Goal: Task Accomplishment & Management: Use online tool/utility

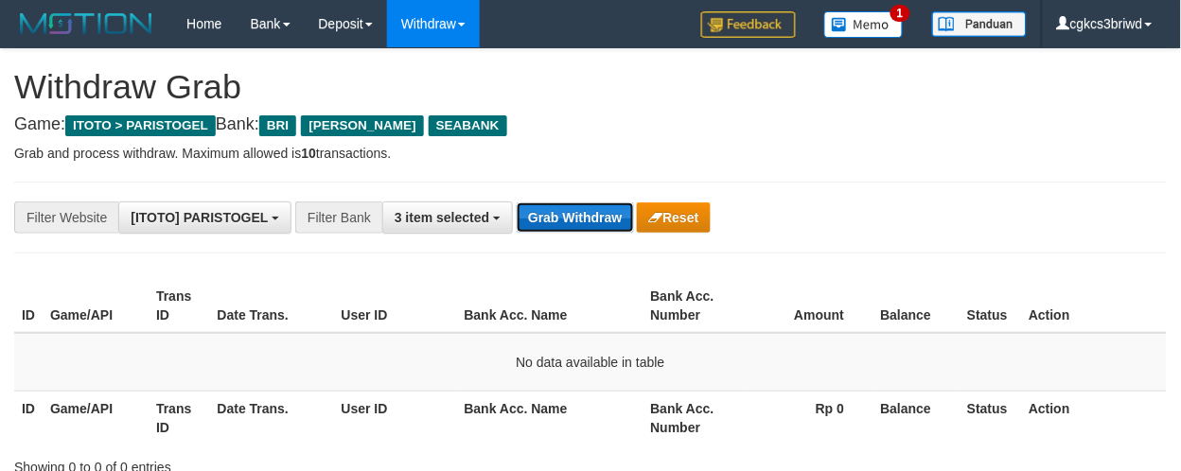
click at [579, 220] on button "Grab Withdraw" at bounding box center [574, 217] width 116 height 30
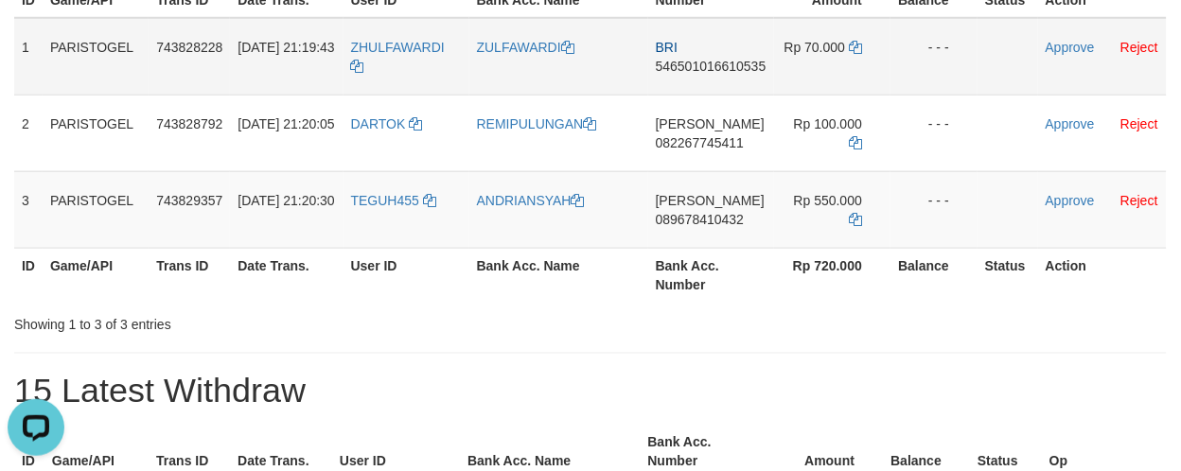
click at [401, 69] on td "ZHULFAWARDI" at bounding box center [406, 57] width 126 height 78
copy tr "ZHULFAWARDI"
click at [536, 57] on td "ZULFAWARDI" at bounding box center [558, 57] width 179 height 78
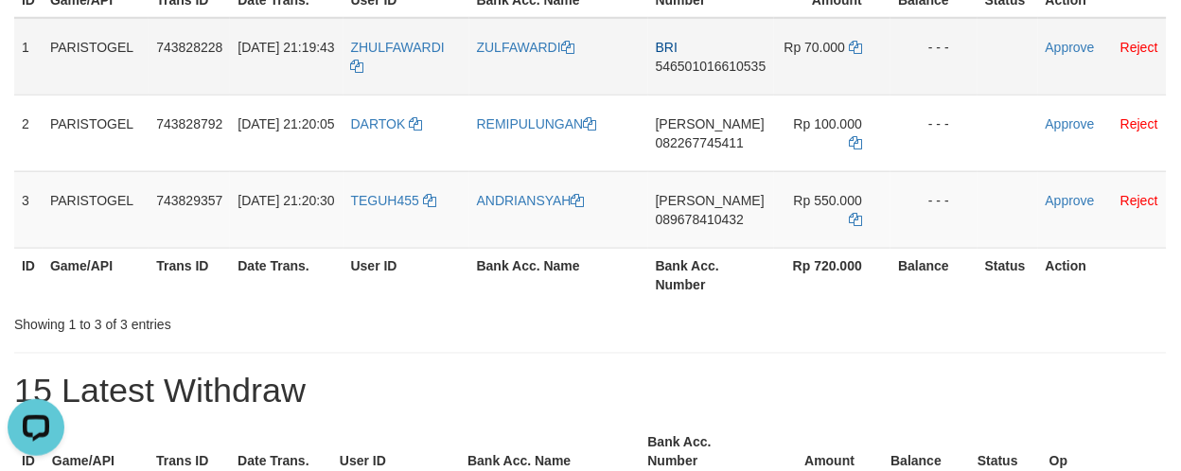
click at [536, 57] on td "ZULFAWARDI" at bounding box center [558, 57] width 179 height 78
copy link "ZULFAWARDI"
click at [728, 89] on td "BRI 546501016610535" at bounding box center [711, 57] width 126 height 78
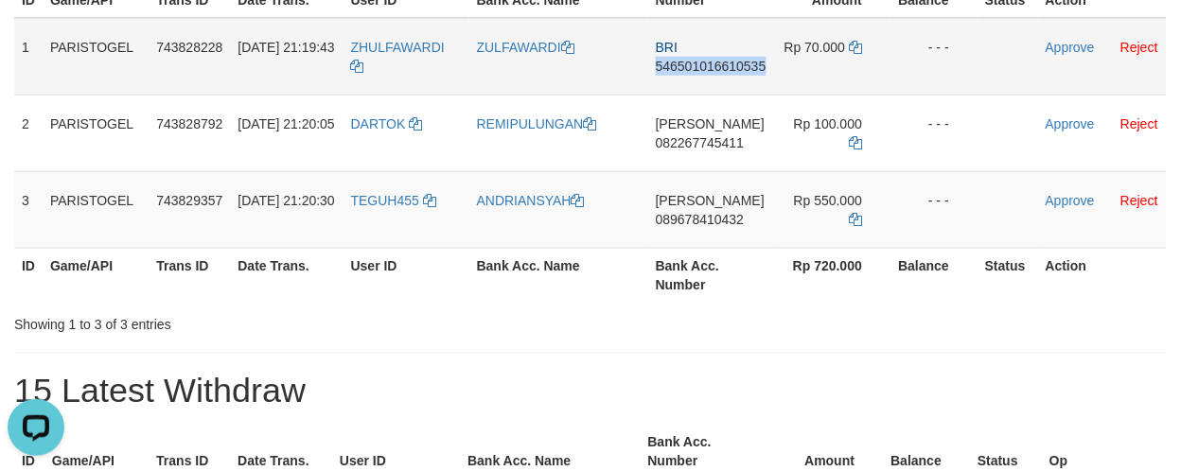
copy span "546501016610535"
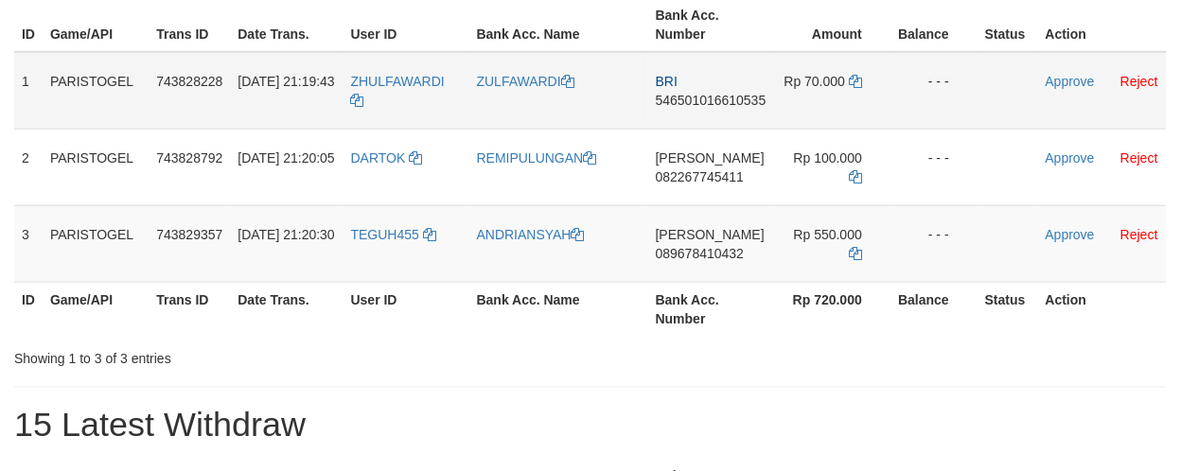
scroll to position [315, 0]
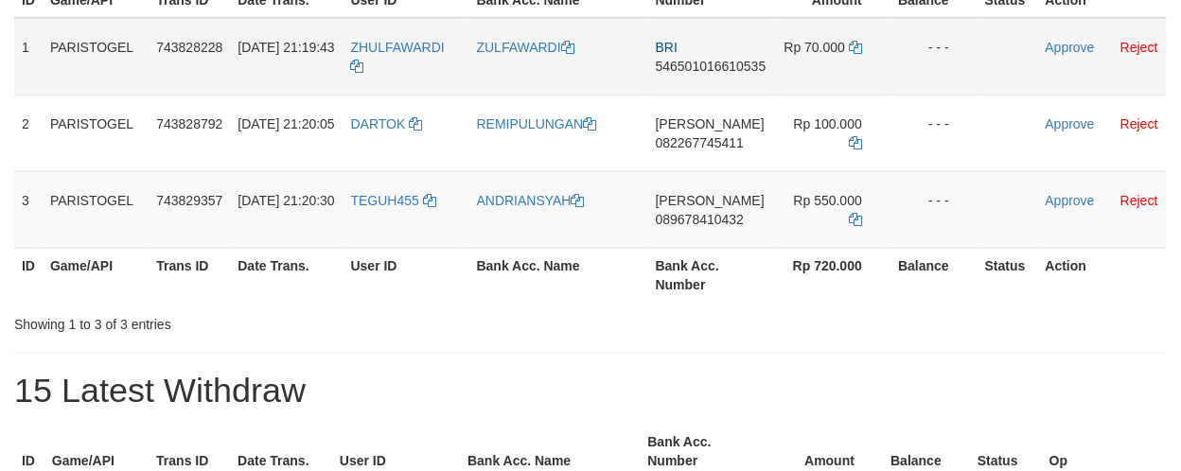
click at [862, 35] on td "Rp 70.000" at bounding box center [832, 57] width 116 height 78
click at [862, 36] on td "Rp 70.000" at bounding box center [832, 57] width 116 height 78
click at [857, 44] on icon at bounding box center [855, 47] width 13 height 13
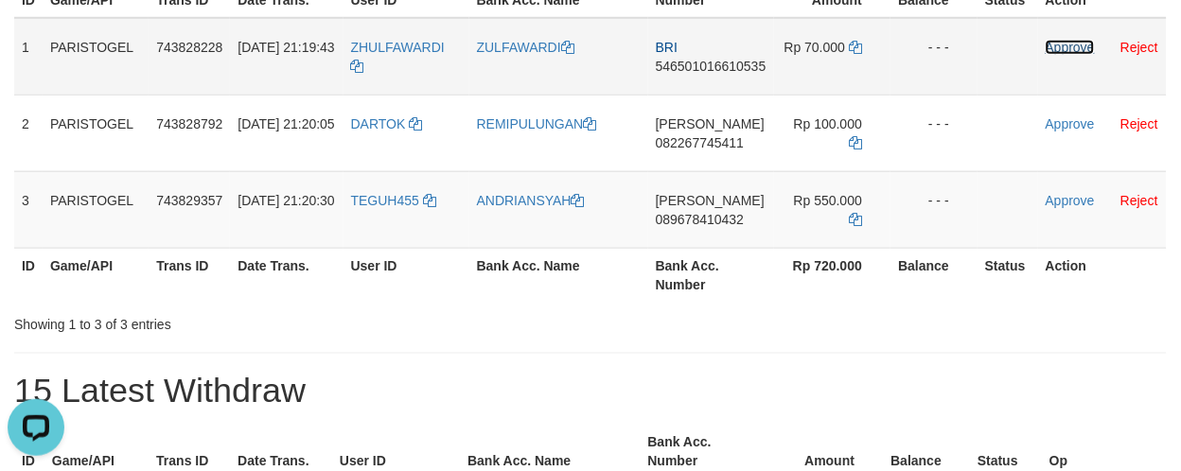
click at [1079, 43] on link "Approve" at bounding box center [1069, 47] width 49 height 15
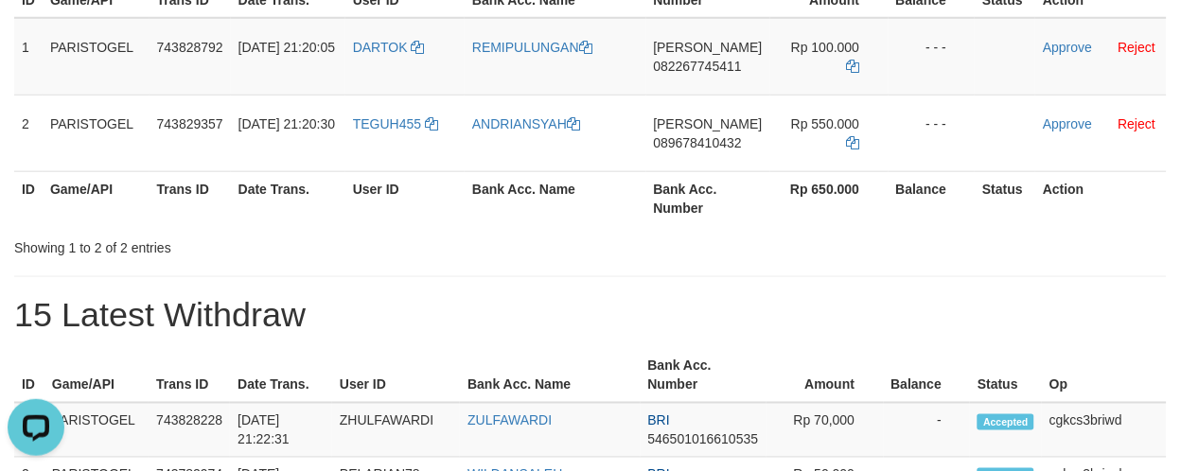
drag, startPoint x: 488, startPoint y: 277, endPoint x: 431, endPoint y: 176, distance: 116.0
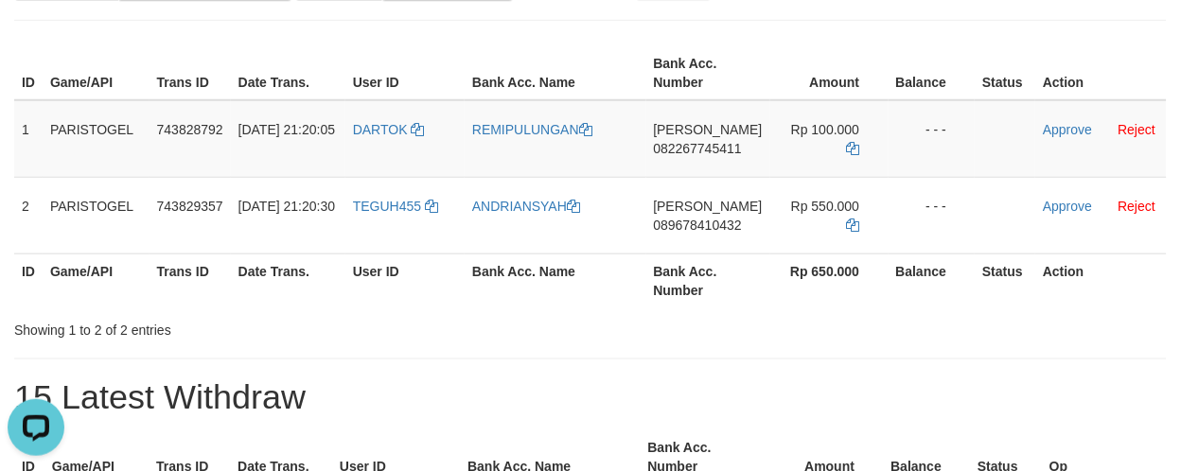
scroll to position [105, 0]
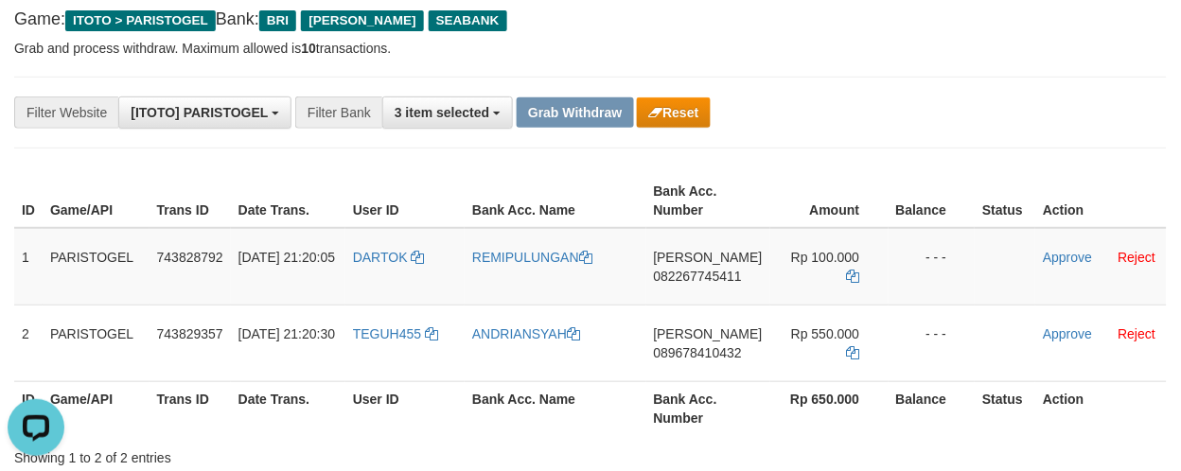
click at [675, 91] on div "**********" at bounding box center [590, 113] width 1152 height 72
click at [676, 102] on button "Reset" at bounding box center [673, 112] width 73 height 30
click at [489, 107] on button "3 item selected" at bounding box center [447, 112] width 131 height 32
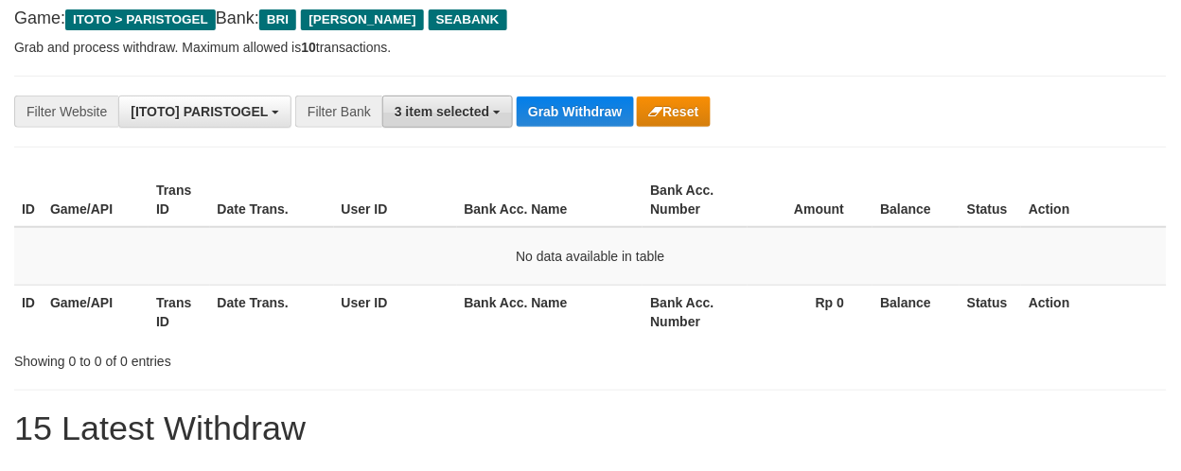
click at [457, 123] on button "3 item selected" at bounding box center [447, 112] width 131 height 32
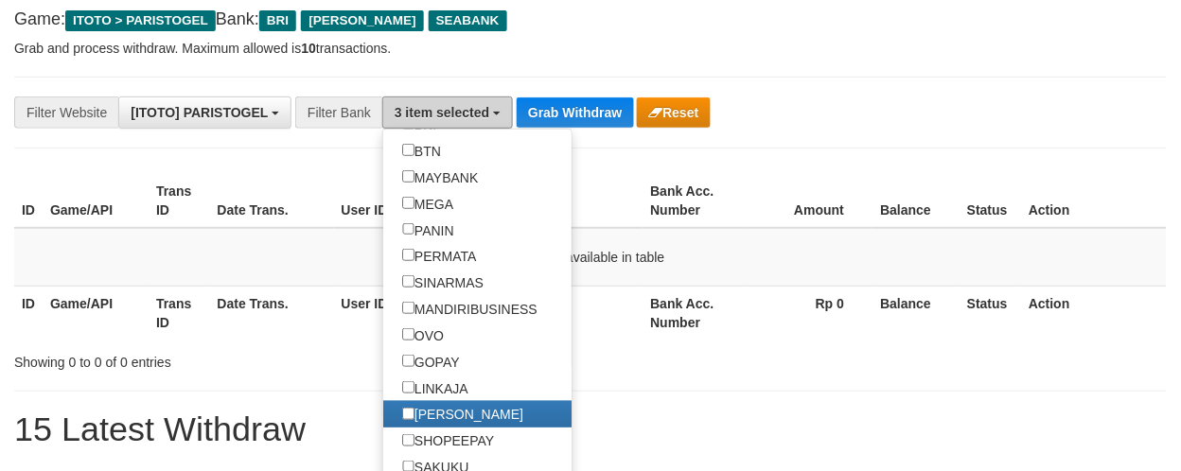
scroll to position [315, 0]
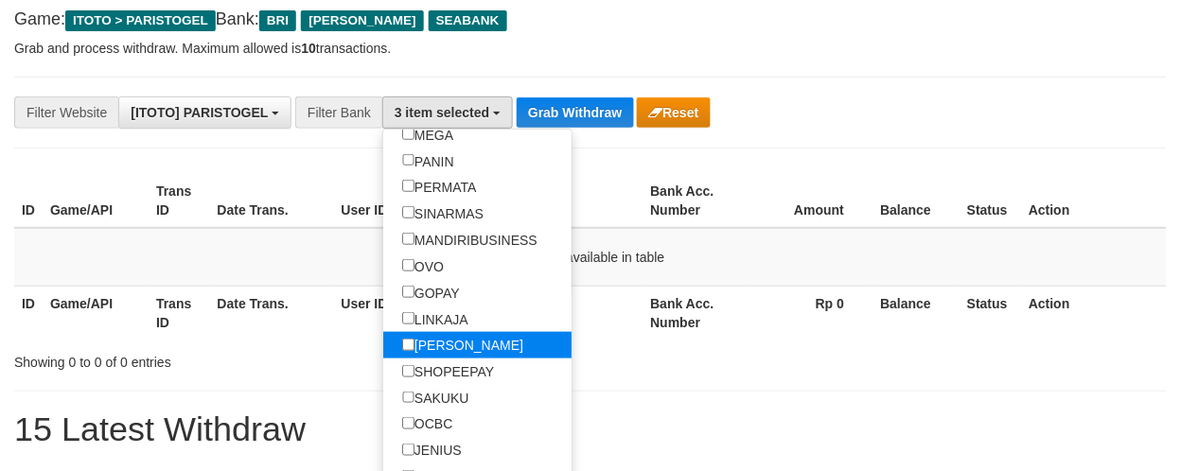
click at [454, 359] on label "[PERSON_NAME]" at bounding box center [462, 345] width 159 height 26
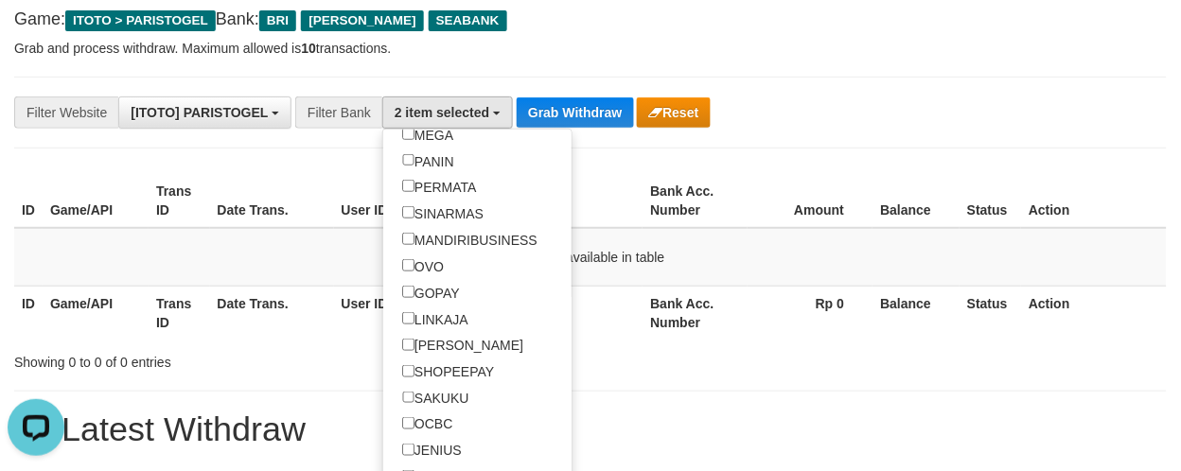
scroll to position [0, 0]
click at [585, 120] on button "Grab Withdraw" at bounding box center [574, 112] width 116 height 30
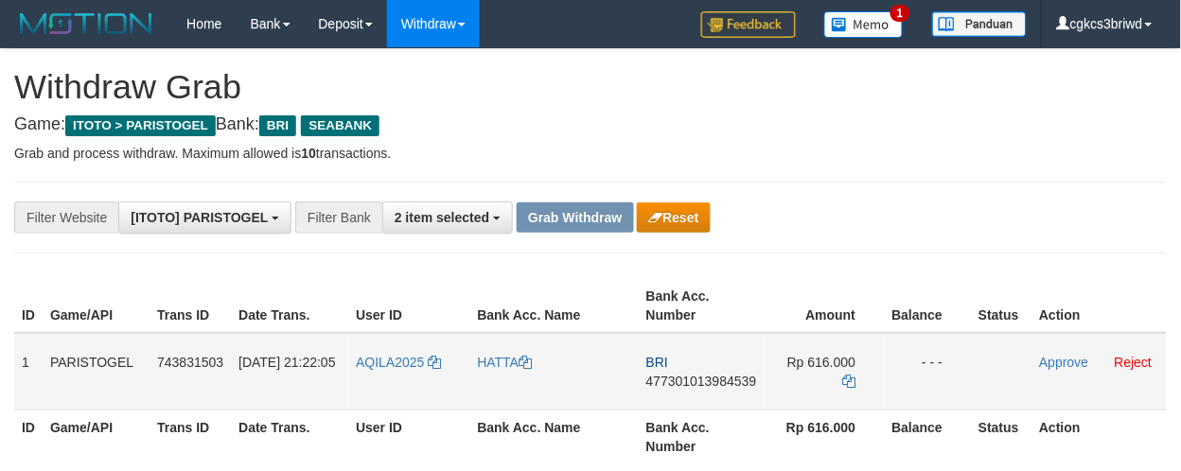
click at [395, 386] on td "AQILA2025" at bounding box center [408, 372] width 121 height 78
copy link "AQILA2025"
click at [486, 356] on link "HATTA" at bounding box center [505, 362] width 55 height 15
copy link "AQILA2025"
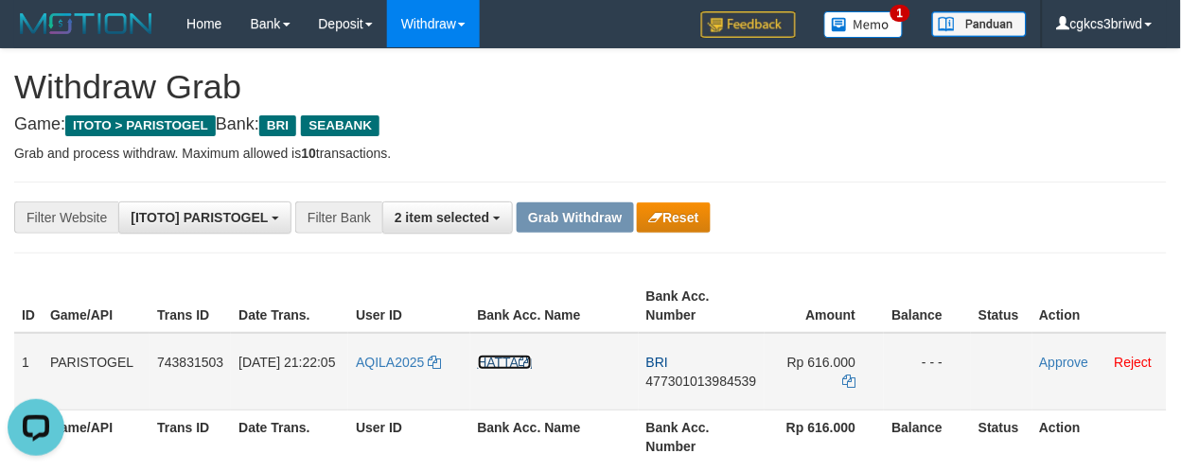
drag, startPoint x: 486, startPoint y: 356, endPoint x: 457, endPoint y: 357, distance: 29.3
click at [487, 357] on link "HATTA" at bounding box center [505, 362] width 55 height 15
click at [853, 375] on icon at bounding box center [848, 381] width 13 height 13
click at [701, 390] on td "BRI 477301013984539" at bounding box center [702, 372] width 126 height 78
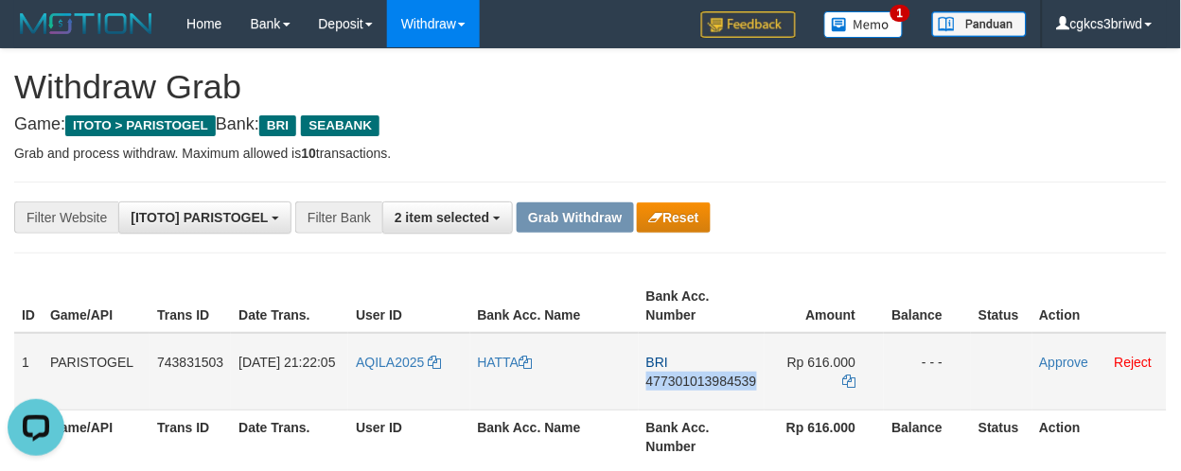
click at [701, 390] on td "BRI 477301013984539" at bounding box center [702, 372] width 126 height 78
copy span "477301013984539"
click at [855, 375] on icon at bounding box center [848, 381] width 13 height 13
copy span "477301013984539"
click at [855, 375] on icon at bounding box center [848, 381] width 13 height 13
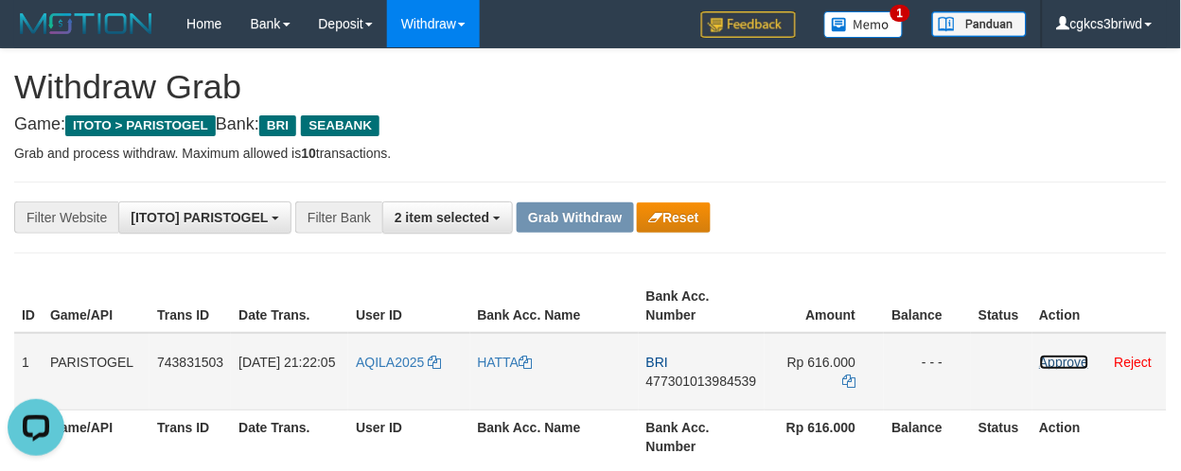
click at [1077, 366] on link "Approve" at bounding box center [1064, 362] width 49 height 15
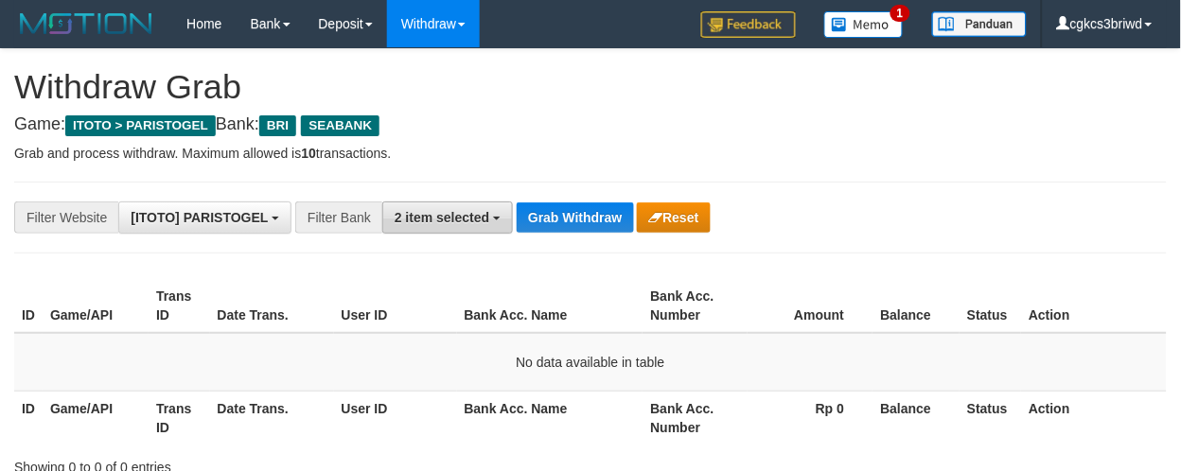
click at [417, 227] on button "2 item selected" at bounding box center [447, 217] width 131 height 32
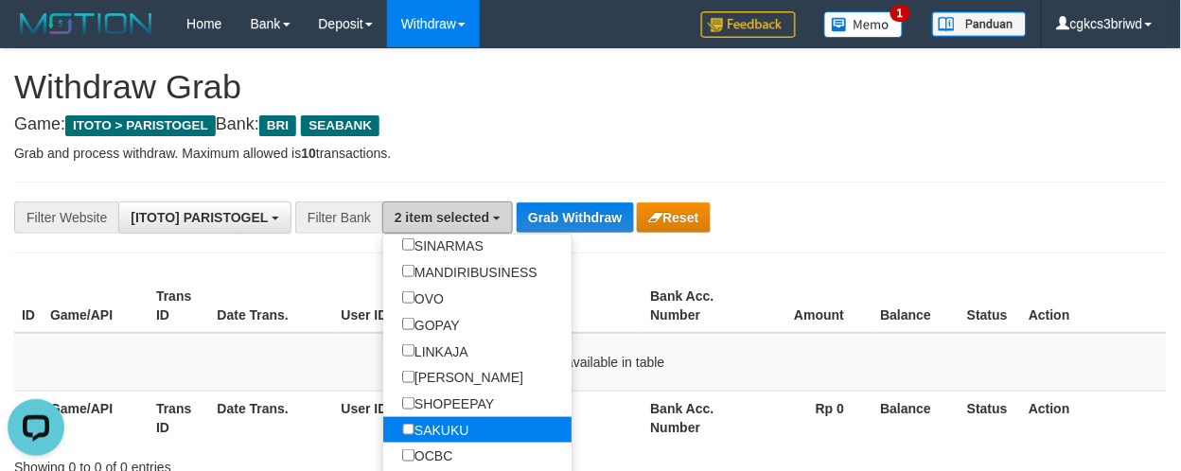
scroll to position [420, 0]
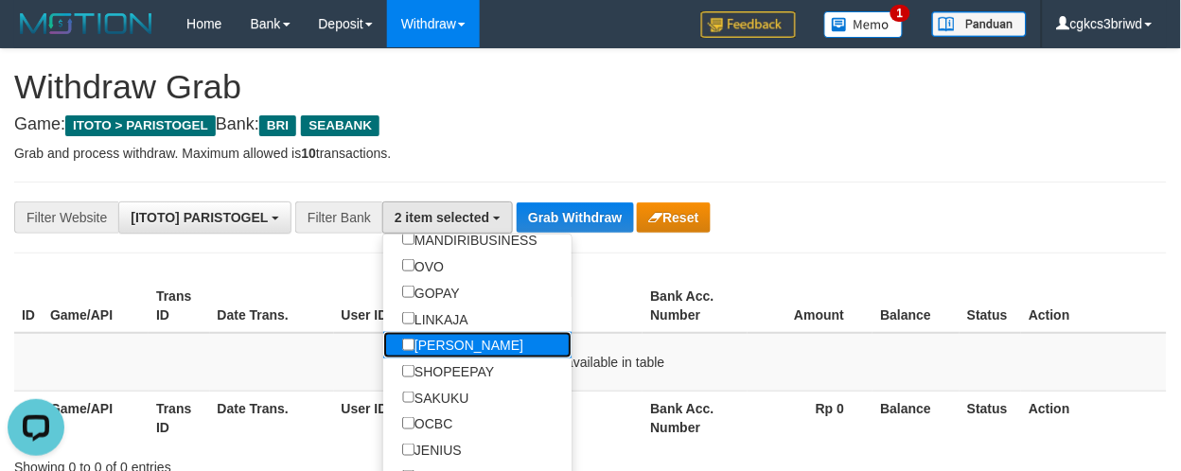
click at [459, 359] on label "[PERSON_NAME]" at bounding box center [462, 345] width 159 height 26
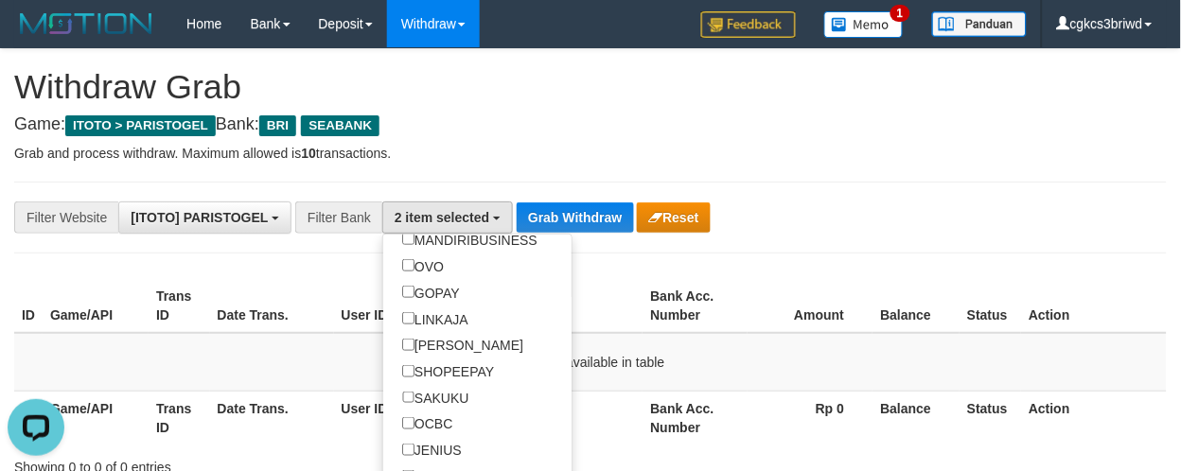
scroll to position [79, 0]
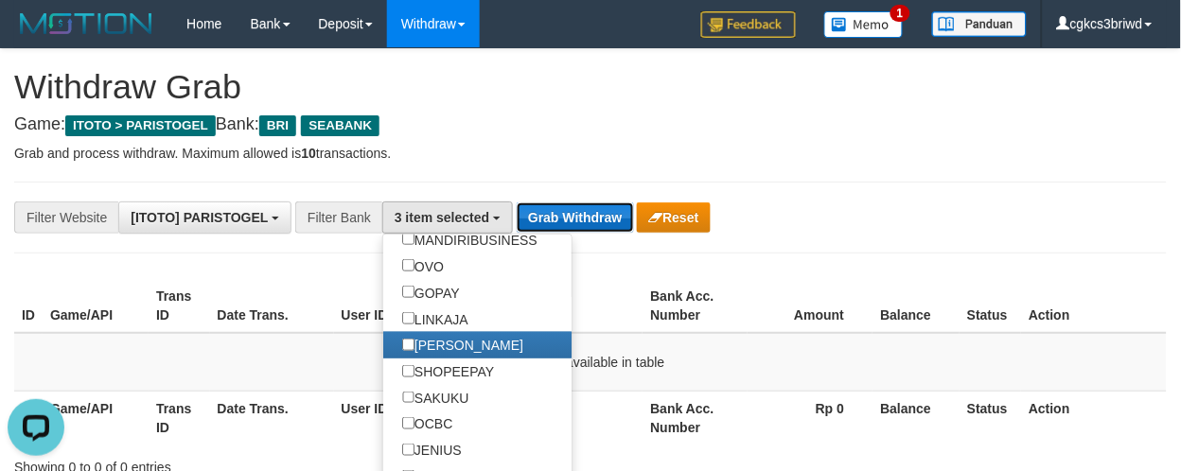
click at [545, 222] on button "Grab Withdraw" at bounding box center [574, 217] width 116 height 30
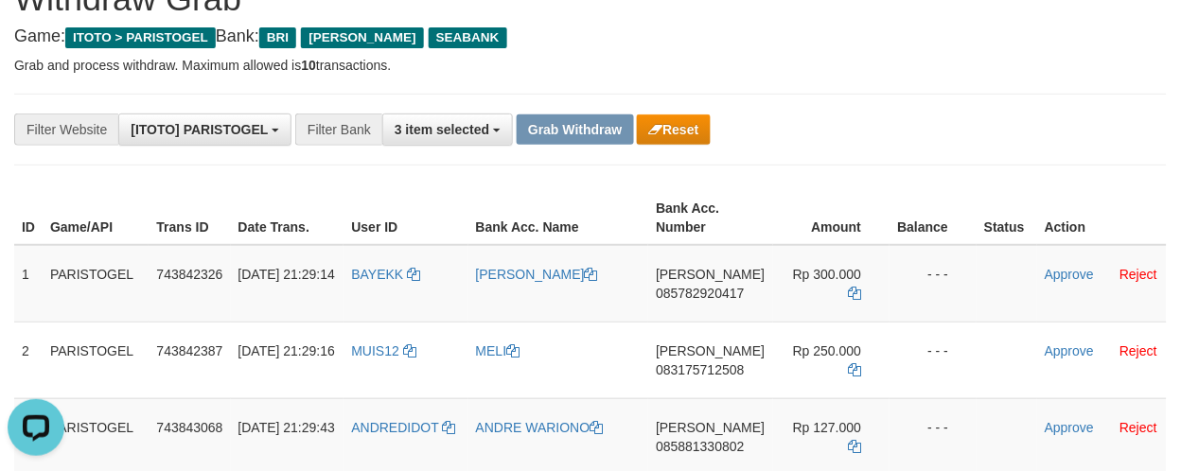
scroll to position [210, 0]
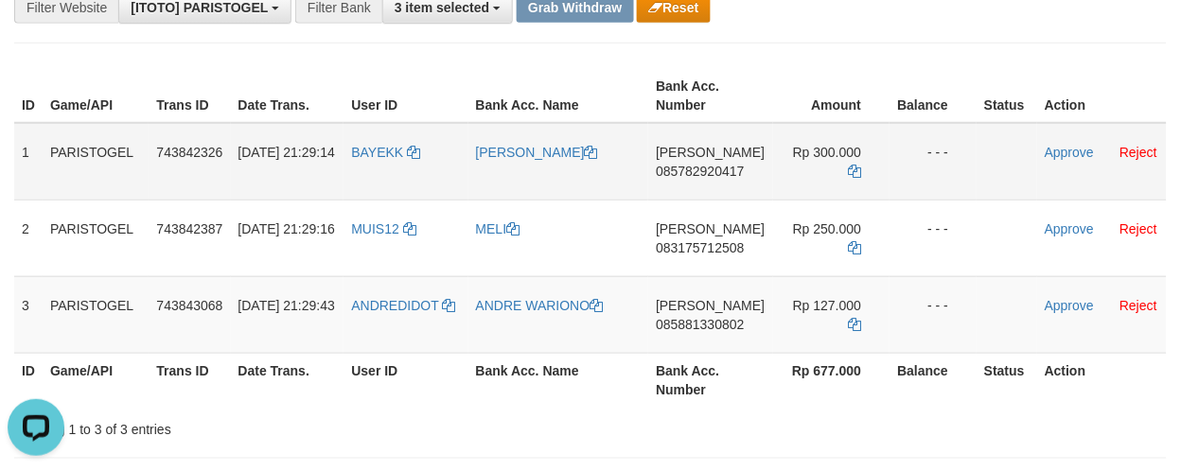
click at [383, 180] on td "BAYEKK" at bounding box center [405, 162] width 124 height 78
copy link "BAYEKK"
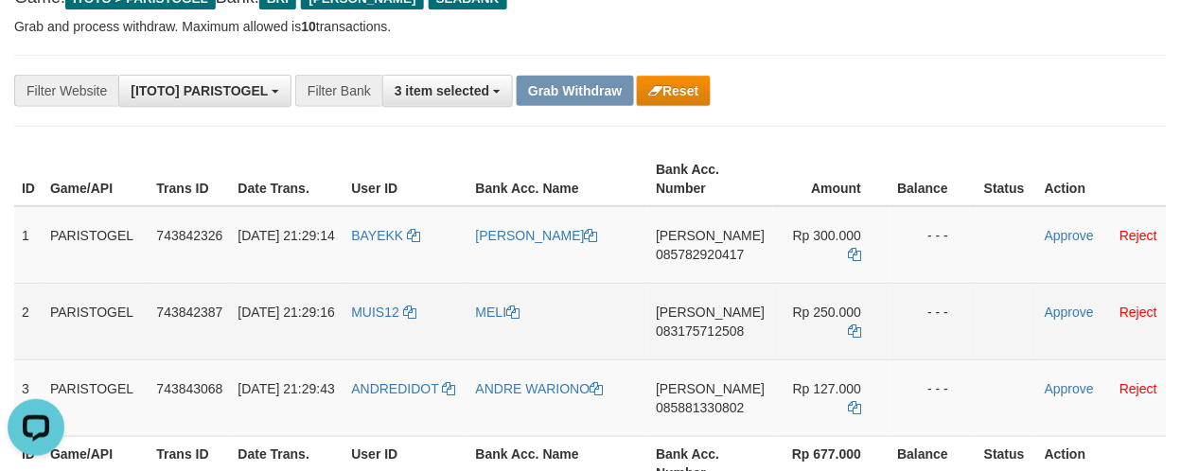
click at [376, 324] on td "MUIS12" at bounding box center [405, 321] width 124 height 77
copy link "MUIS12"
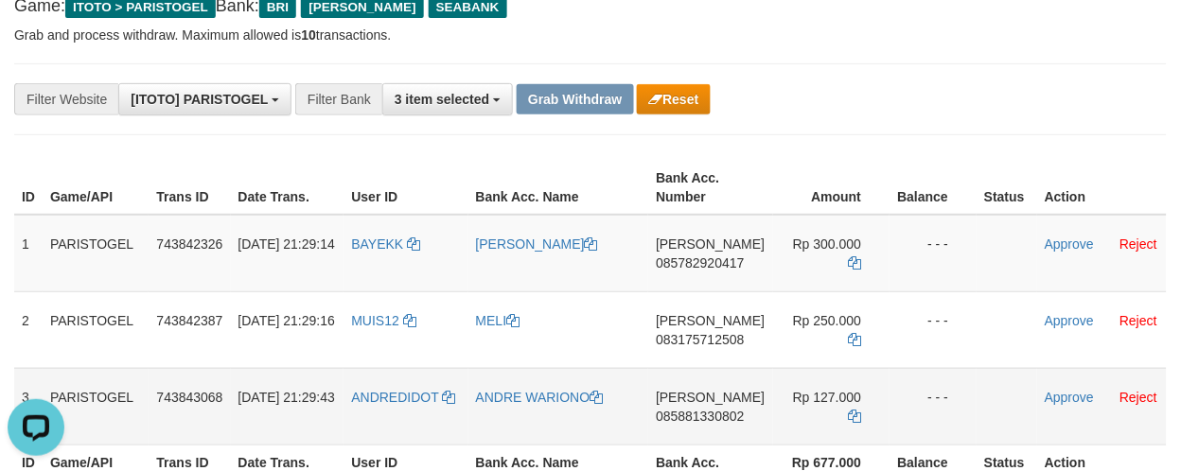
click at [411, 412] on td "ANDREDIDOT" at bounding box center [405, 406] width 124 height 77
click at [410, 411] on td "ANDREDIDOT" at bounding box center [405, 406] width 124 height 77
copy link "ANDREDIDOT"
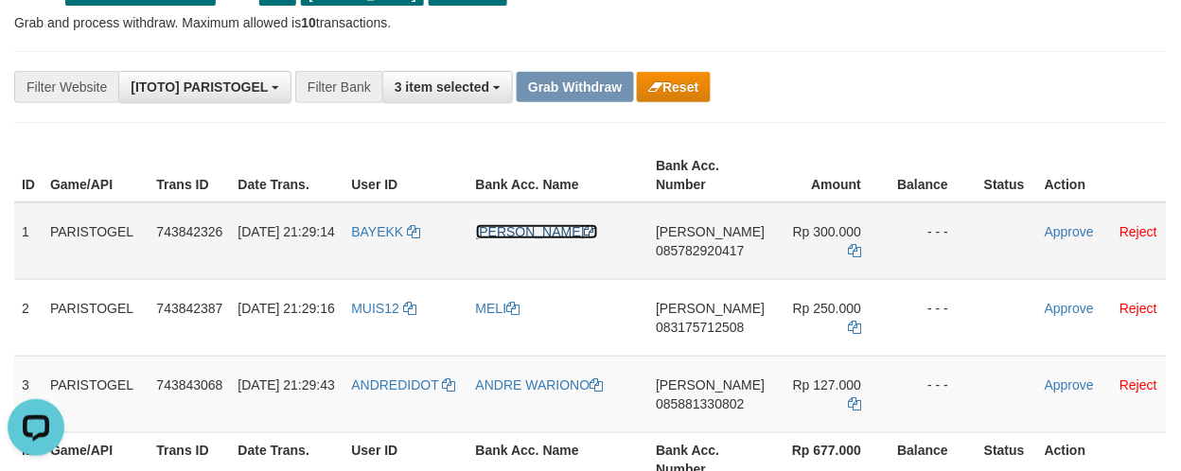
click at [524, 234] on link "[PERSON_NAME]" at bounding box center [537, 231] width 122 height 15
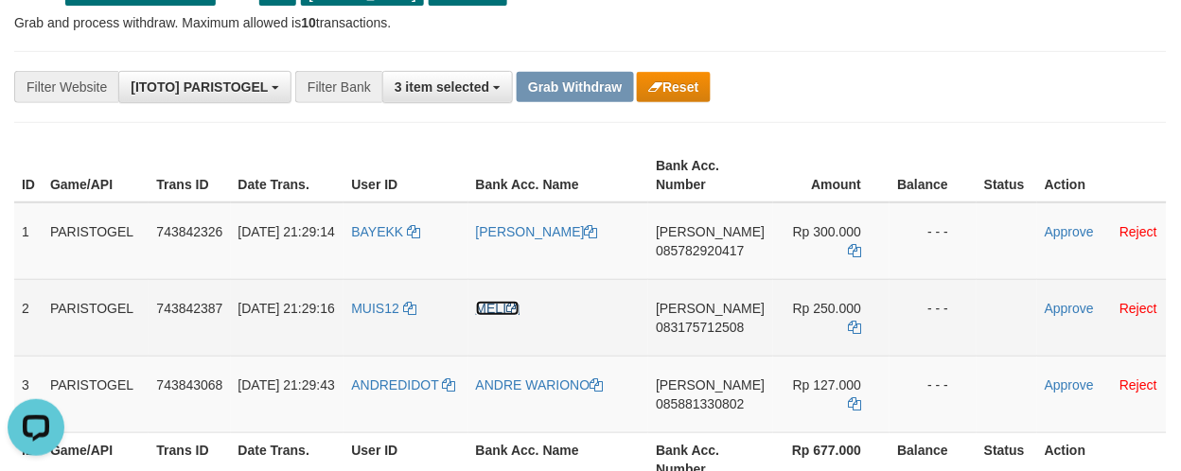
click at [502, 301] on link "MELI" at bounding box center [498, 308] width 44 height 15
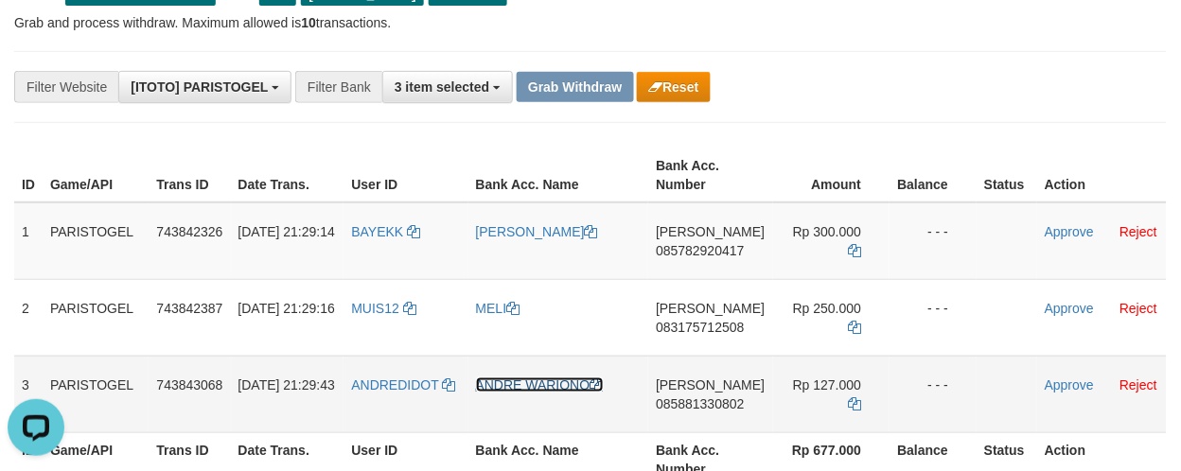
click at [561, 377] on link "ANDRE WARIONO" at bounding box center [540, 384] width 128 height 15
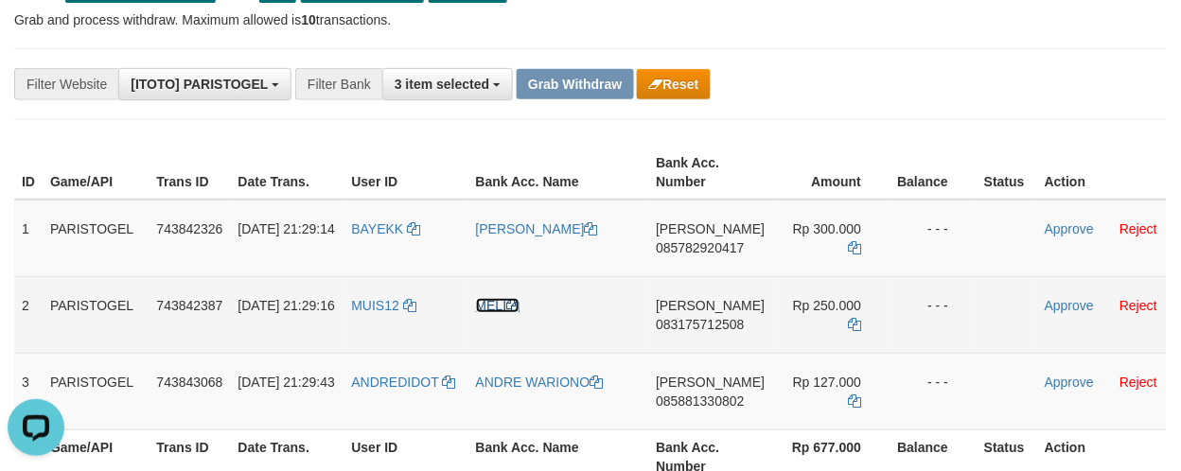
click at [504, 306] on link "MELI" at bounding box center [498, 305] width 44 height 15
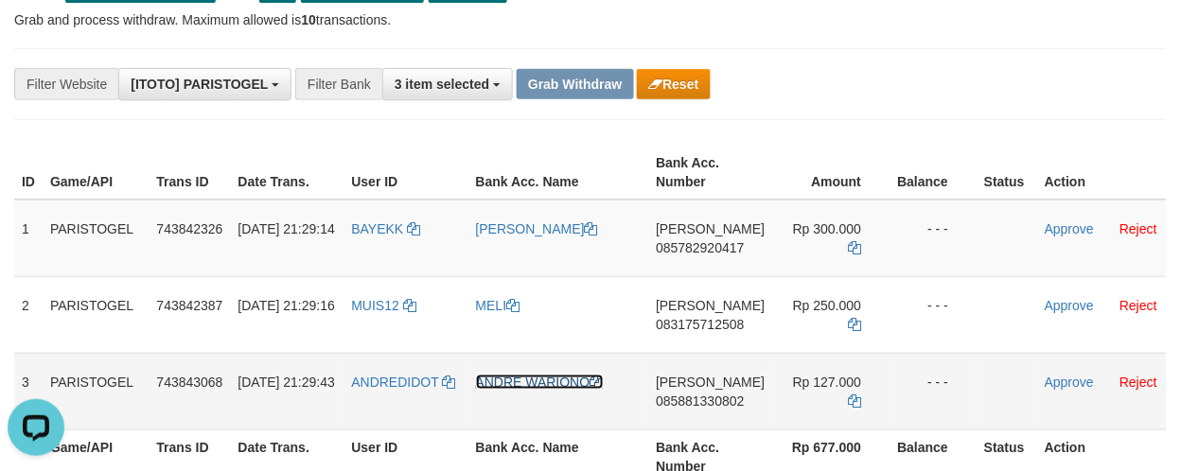
click at [495, 375] on link "ANDRE WARIONO" at bounding box center [540, 382] width 128 height 15
click at [689, 265] on td "DANA 085782920417" at bounding box center [710, 239] width 124 height 78
copy span "085782920417"
click at [875, 190] on th "Amount" at bounding box center [831, 173] width 117 height 54
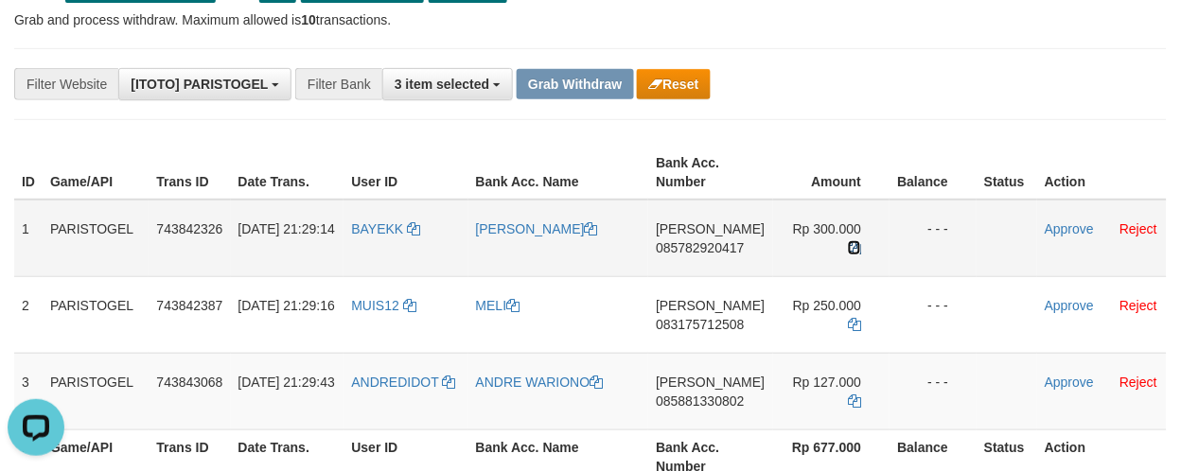
click at [849, 246] on icon at bounding box center [854, 247] width 13 height 13
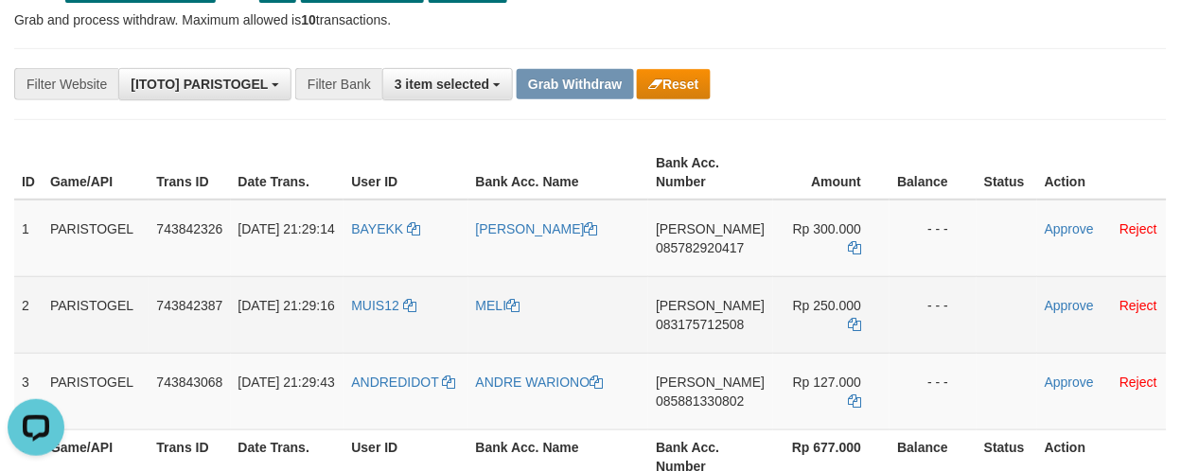
click at [722, 345] on td "DANA 083175712508" at bounding box center [710, 314] width 124 height 77
copy span "083175712508"
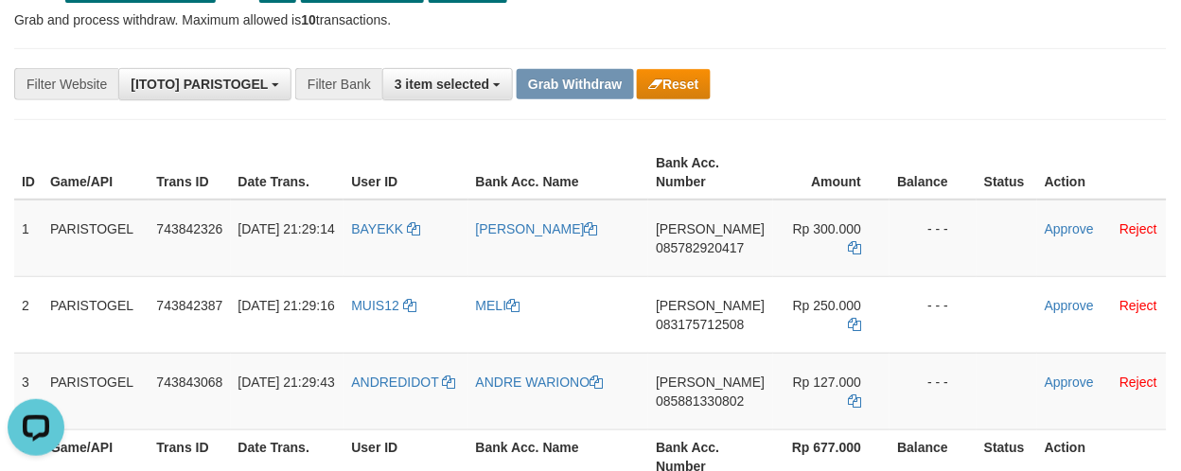
click at [965, 148] on th "Balance" at bounding box center [932, 173] width 87 height 54
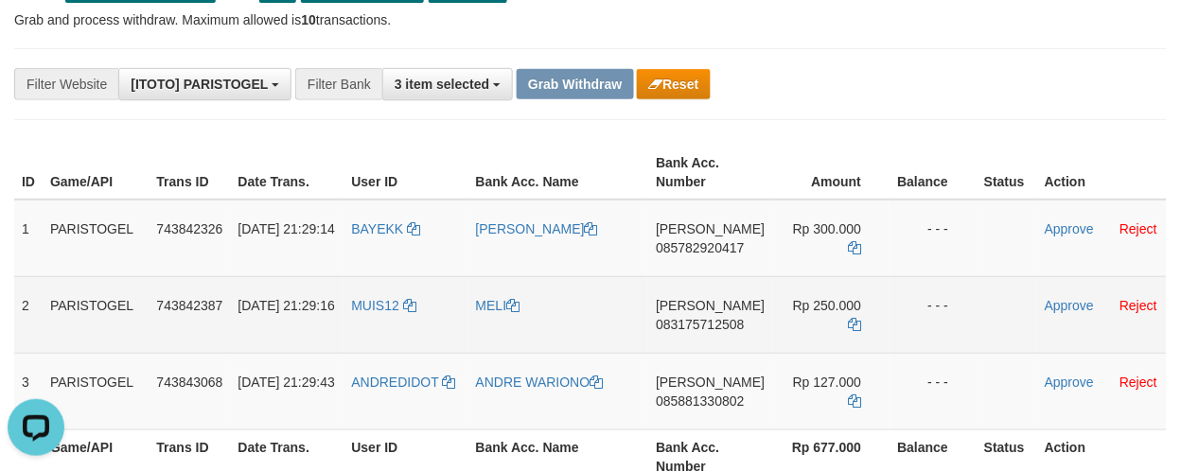
click at [739, 334] on td "[PERSON_NAME] 083175712508" at bounding box center [710, 314] width 124 height 77
copy span "083175712508"
click at [739, 334] on td "DANA 083175712508" at bounding box center [710, 314] width 124 height 77
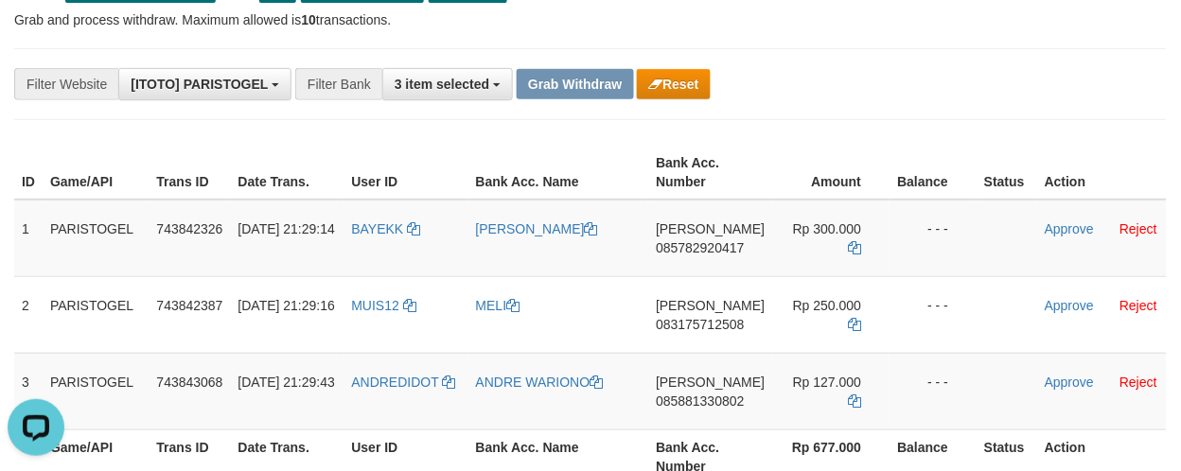
click at [921, 111] on div "**********" at bounding box center [590, 84] width 1152 height 72
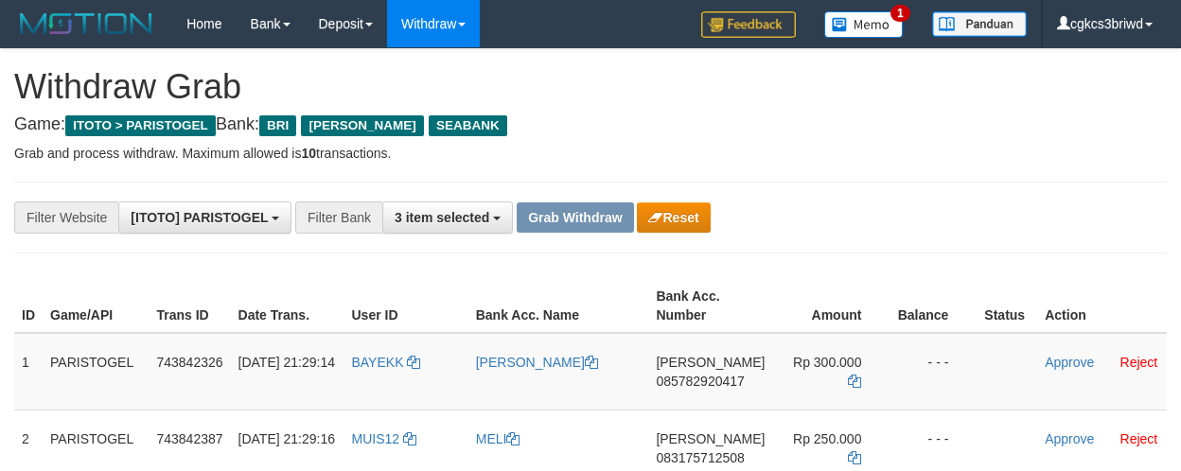
scroll to position [133, 0]
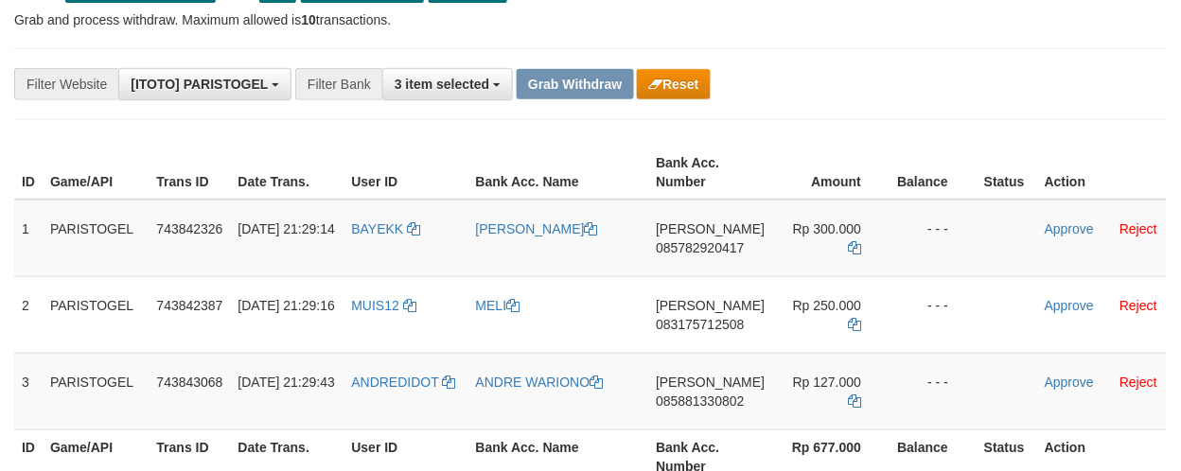
click at [702, 433] on th "Bank Acc. Number" at bounding box center [710, 456] width 124 height 54
click at [702, 427] on td "DANA 085881330802" at bounding box center [710, 391] width 124 height 77
click at [703, 422] on td "DANA 085881330802" at bounding box center [710, 391] width 124 height 77
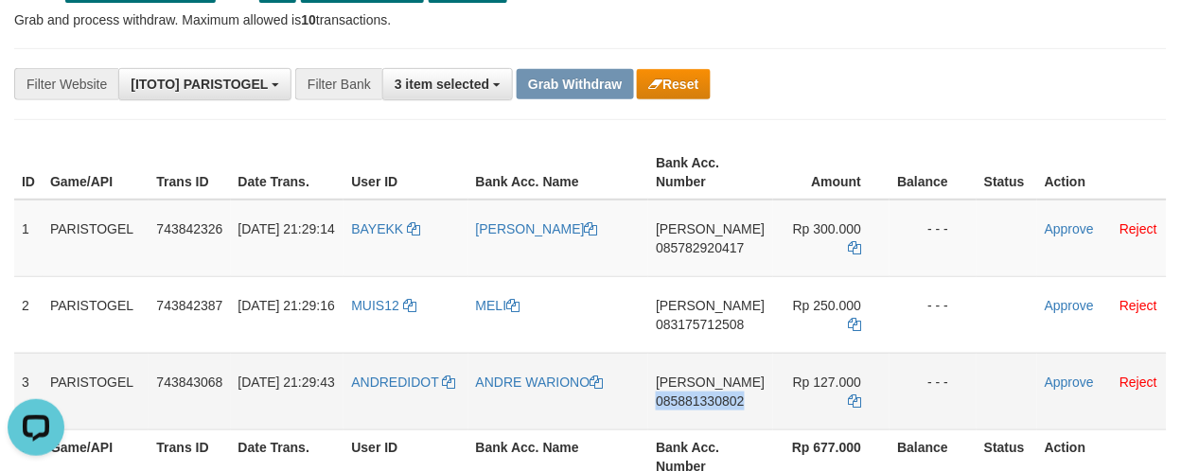
click at [703, 422] on td "DANA 085881330802" at bounding box center [710, 391] width 124 height 77
copy span "085881330802"
click at [1056, 225] on link "Approve" at bounding box center [1068, 228] width 49 height 15
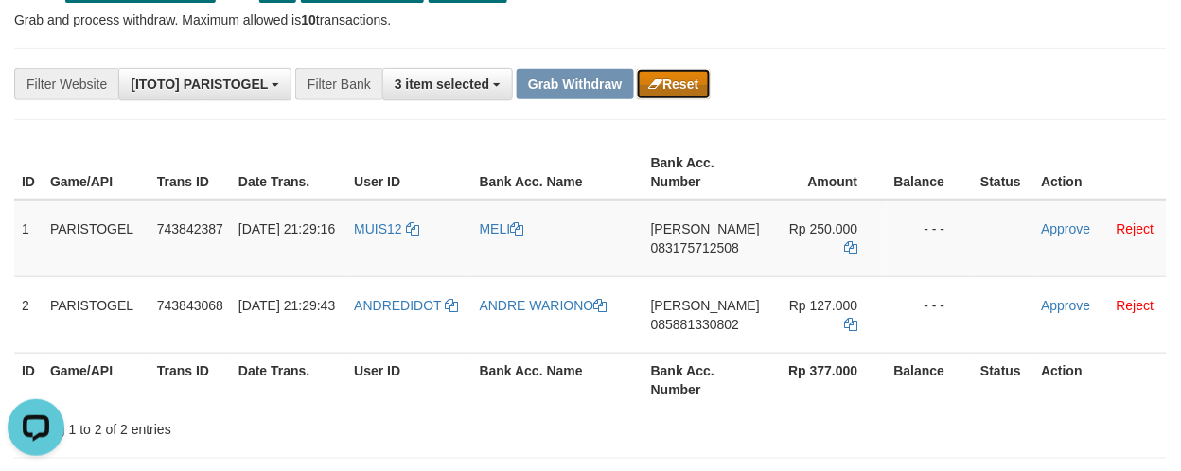
click at [650, 69] on button "Reset" at bounding box center [673, 84] width 73 height 30
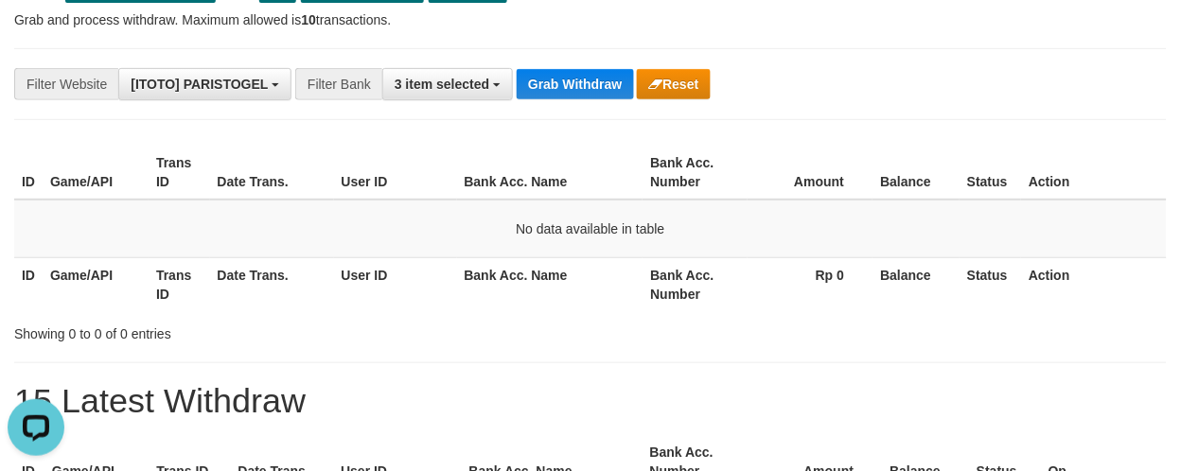
click at [270, 172] on th "Date Trans." at bounding box center [272, 173] width 124 height 54
click at [564, 78] on button "Grab Withdraw" at bounding box center [574, 84] width 116 height 30
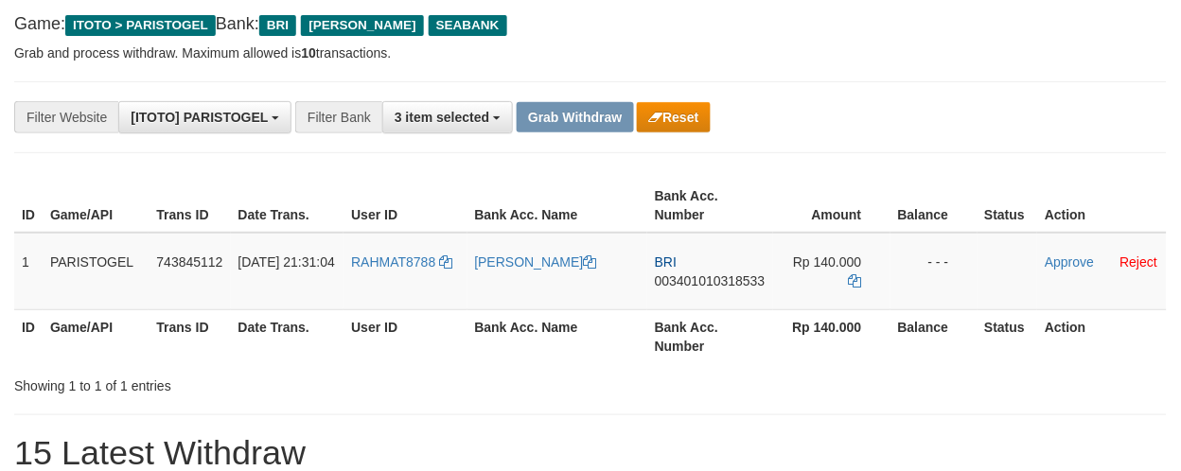
scroll to position [105, 0]
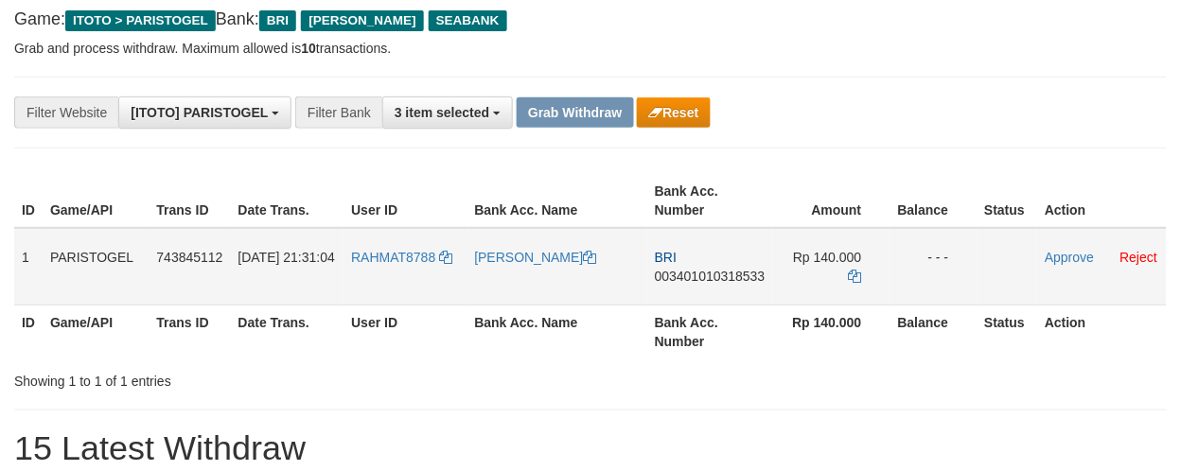
click at [436, 276] on td "RAHMAT8788" at bounding box center [404, 267] width 123 height 78
copy link "RAHMAT8788"
click at [436, 276] on td "RAHMAT8788" at bounding box center [404, 267] width 123 height 78
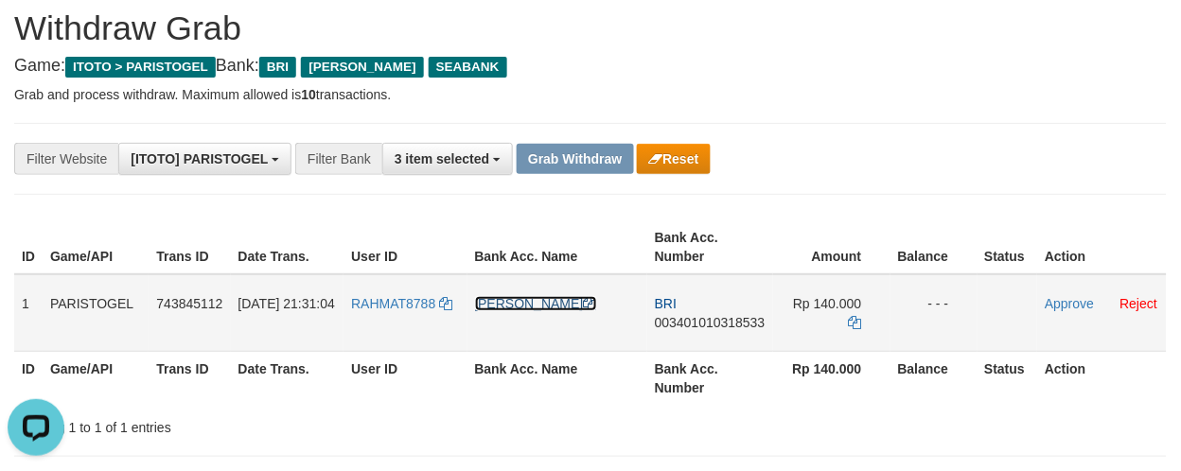
click at [508, 298] on link "[PERSON_NAME]" at bounding box center [536, 303] width 122 height 15
click at [687, 341] on td "BRI 003401010318533" at bounding box center [710, 313] width 126 height 78
copy span "003401010318533"
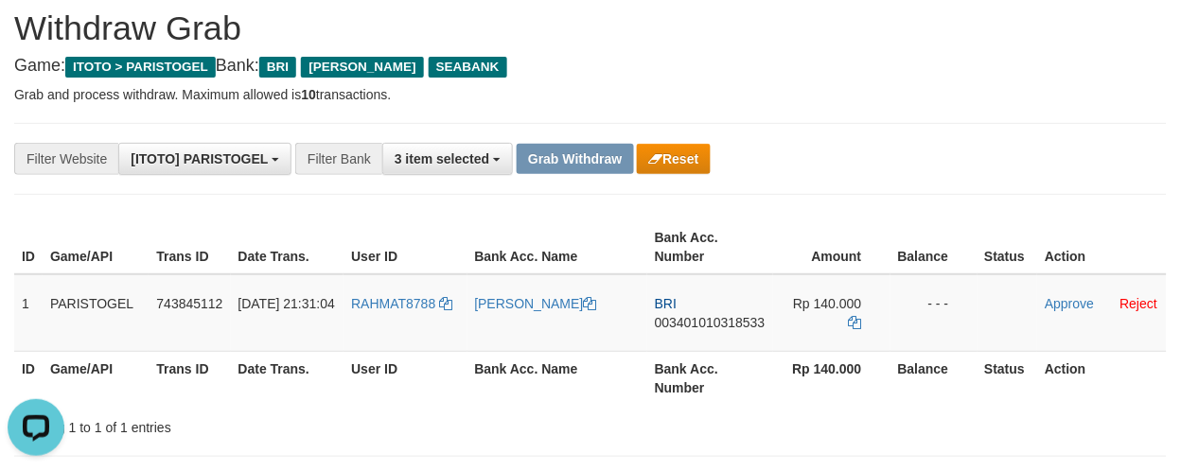
click at [851, 319] on icon at bounding box center [855, 322] width 13 height 13
click at [1063, 289] on td "Approve Reject" at bounding box center [1102, 313] width 130 height 78
click at [1063, 291] on td "Approve Reject" at bounding box center [1102, 313] width 130 height 78
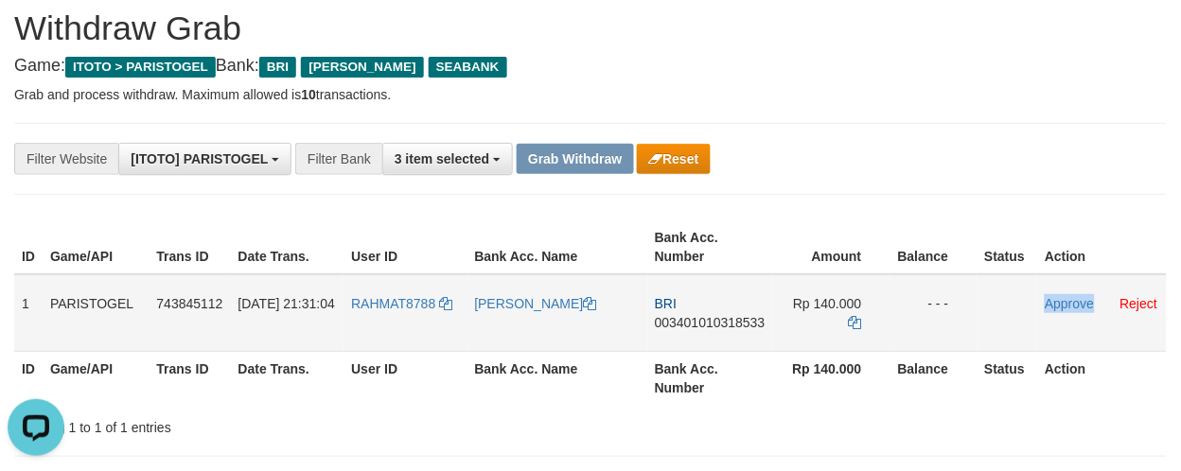
click at [1063, 293] on td "Approve Reject" at bounding box center [1102, 313] width 130 height 78
click at [1063, 303] on link "Approve" at bounding box center [1068, 303] width 49 height 15
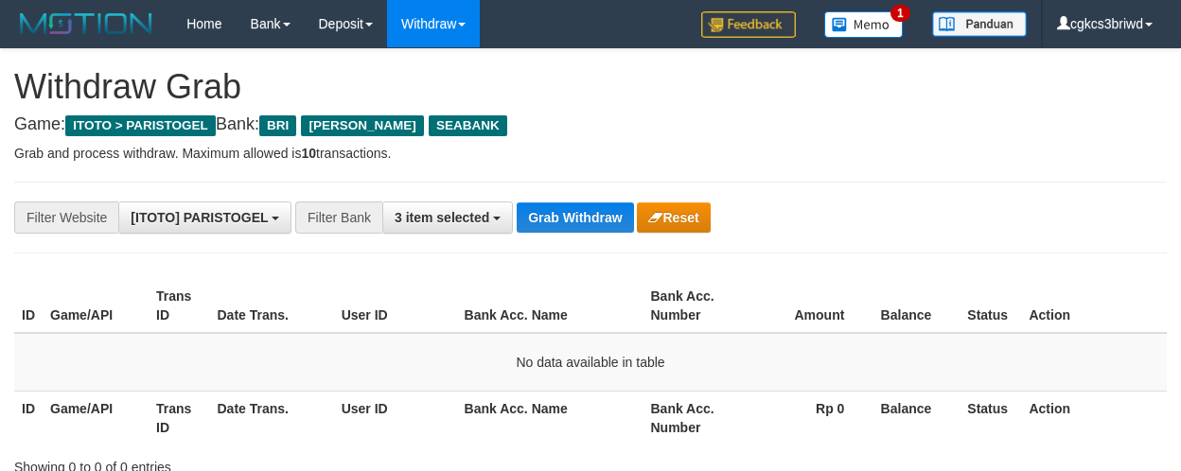
scroll to position [59, 0]
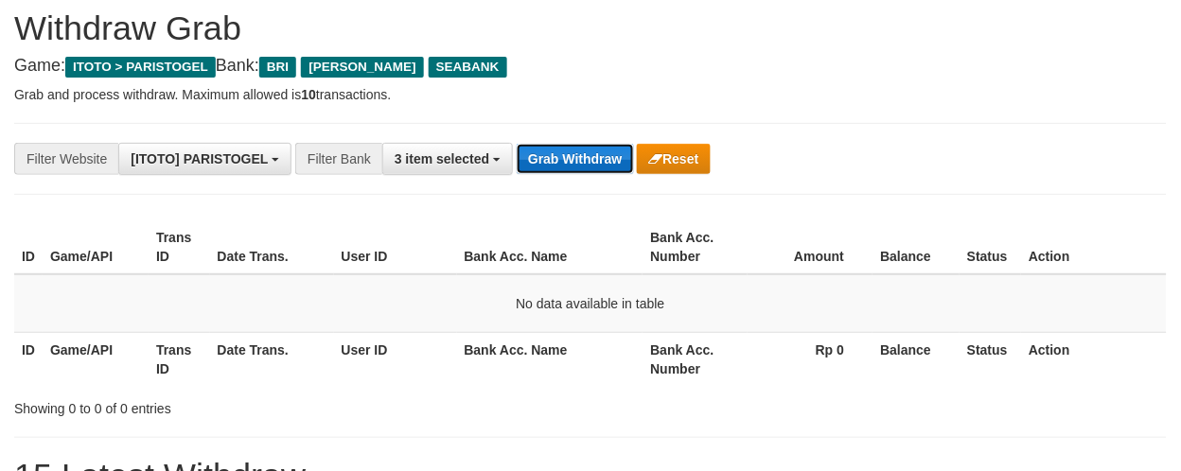
click at [560, 163] on button "Grab Withdraw" at bounding box center [574, 159] width 116 height 30
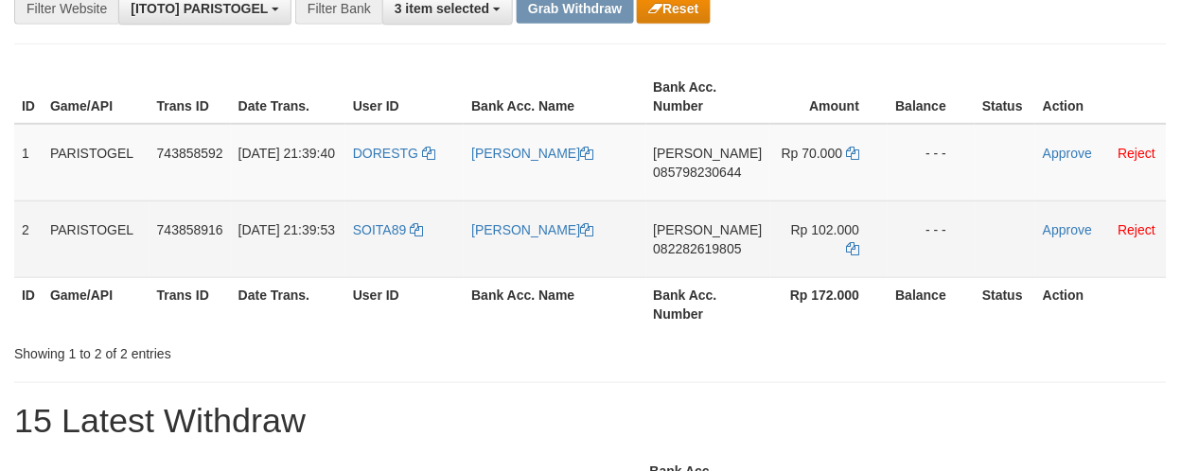
scroll to position [210, 0]
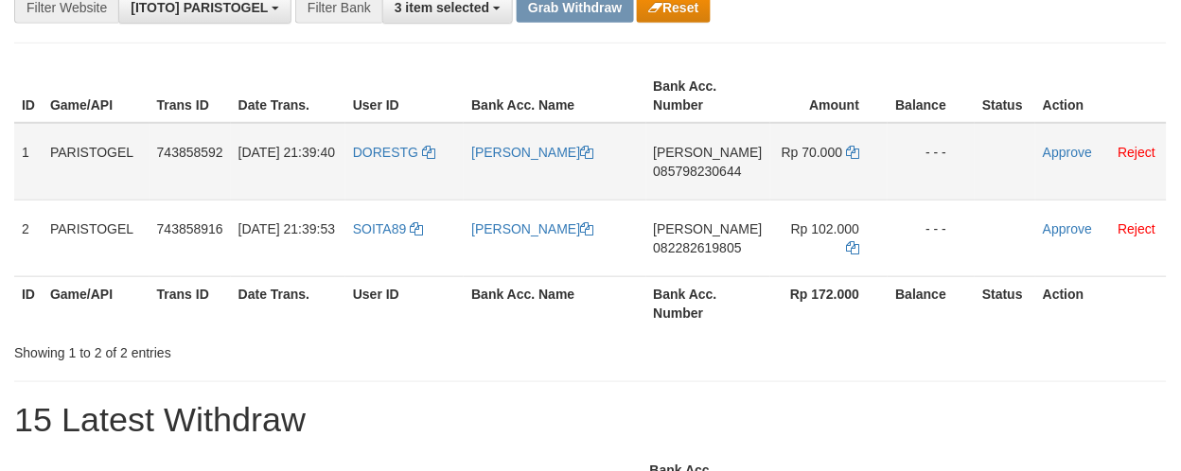
click at [393, 170] on td "DORESTG" at bounding box center [404, 162] width 118 height 78
copy link "DORESTG"
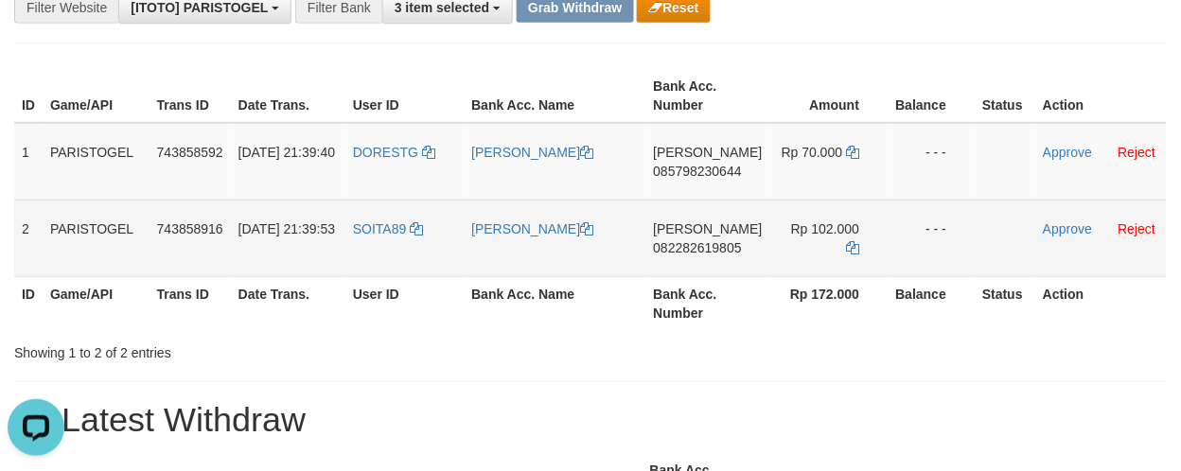
click at [394, 240] on td "SOITA89" at bounding box center [404, 238] width 118 height 77
copy link "SOITA89"
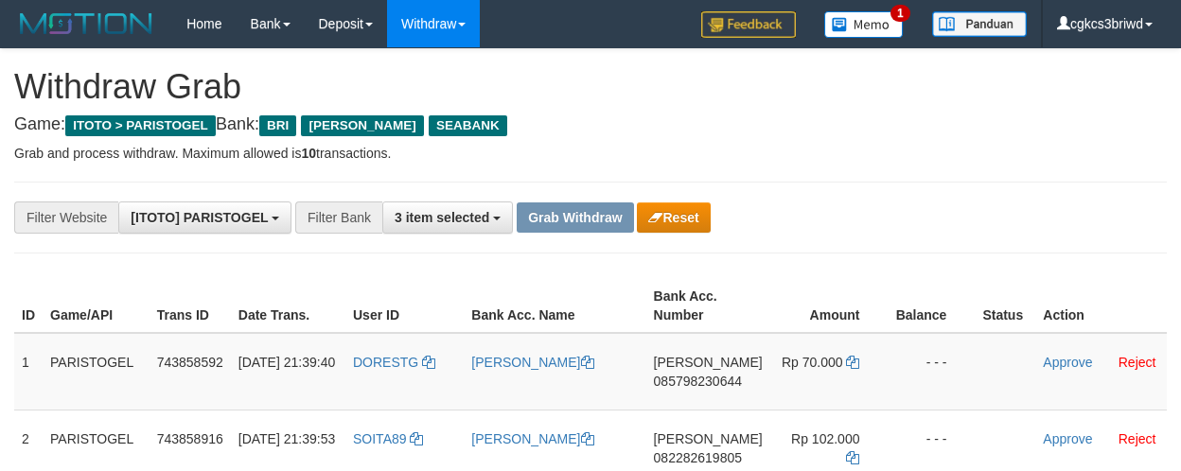
scroll to position [127, 0]
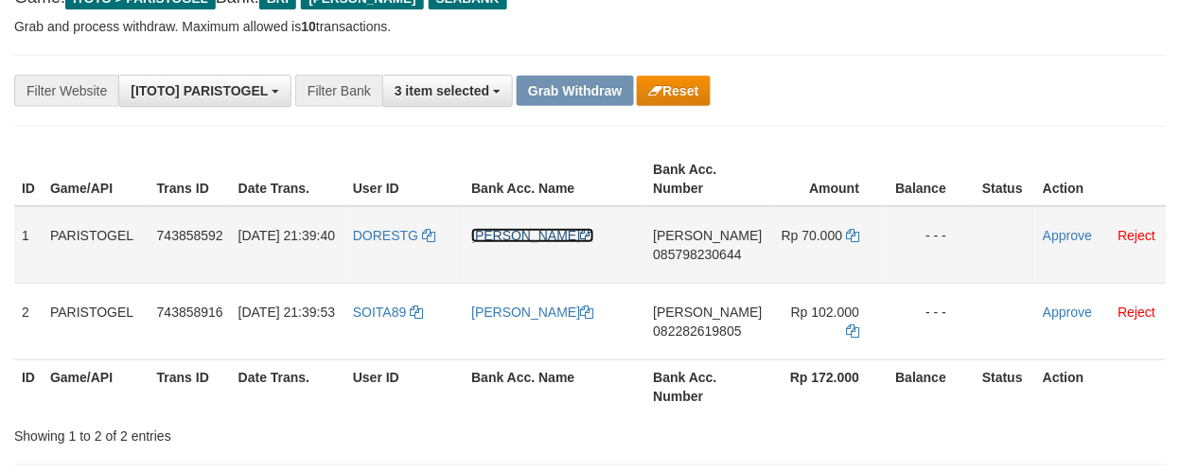
click at [503, 233] on link "[PERSON_NAME]" at bounding box center [532, 235] width 122 height 15
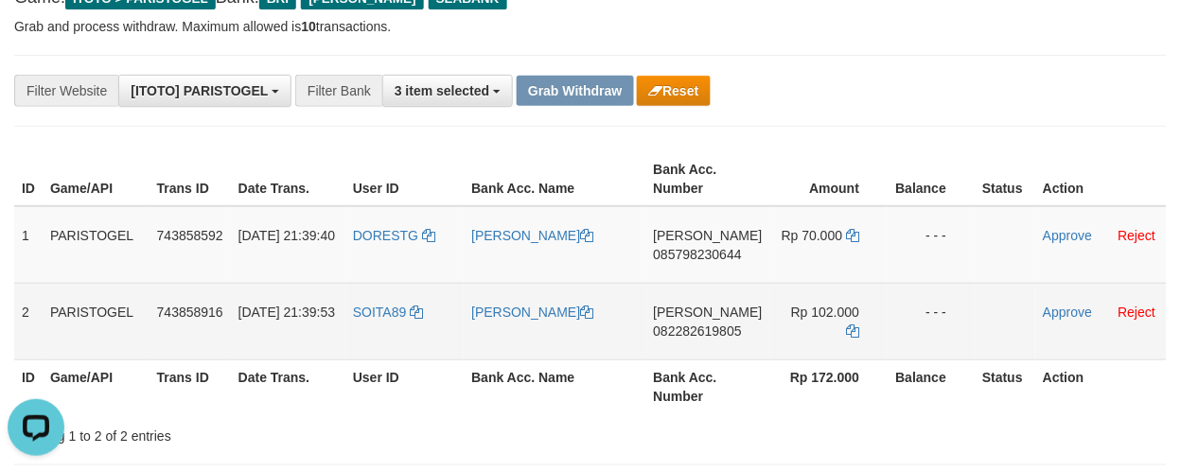
click at [565, 299] on td "[PERSON_NAME]" at bounding box center [555, 321] width 182 height 77
click at [565, 305] on link "[PERSON_NAME]" at bounding box center [532, 312] width 122 height 15
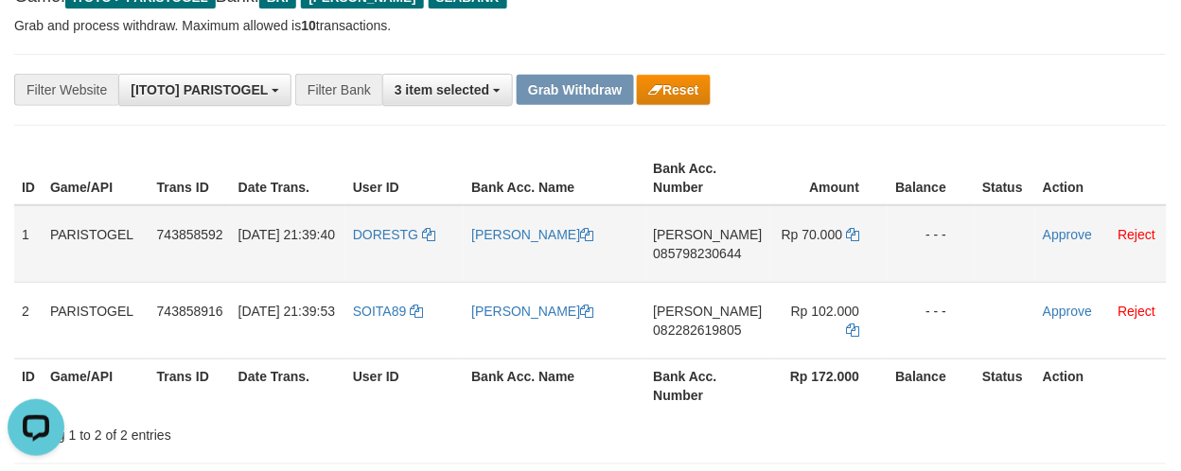
click at [707, 274] on td "DANA 085798230644" at bounding box center [708, 244] width 124 height 78
copy span "085798230644"
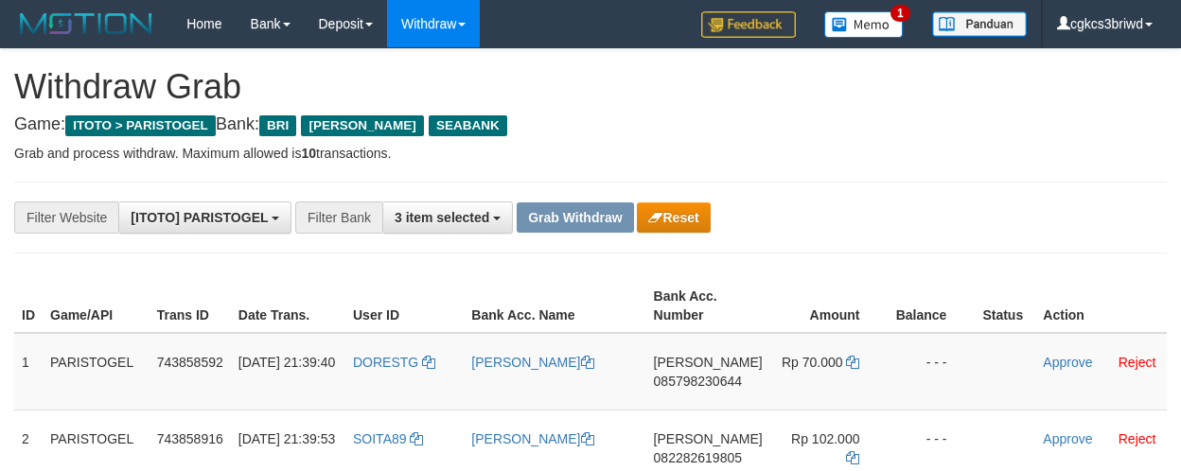
scroll to position [129, 0]
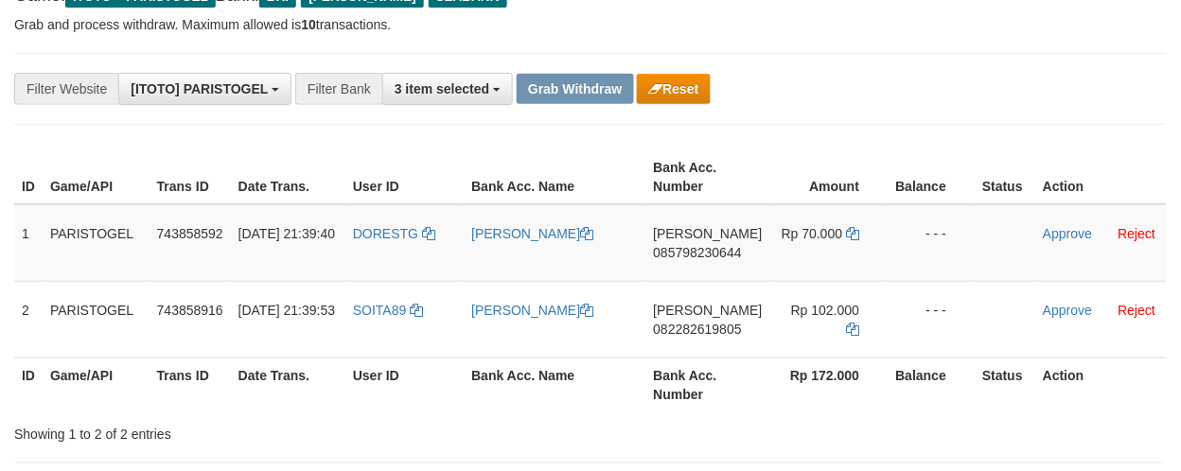
click at [846, 231] on icon at bounding box center [852, 233] width 13 height 13
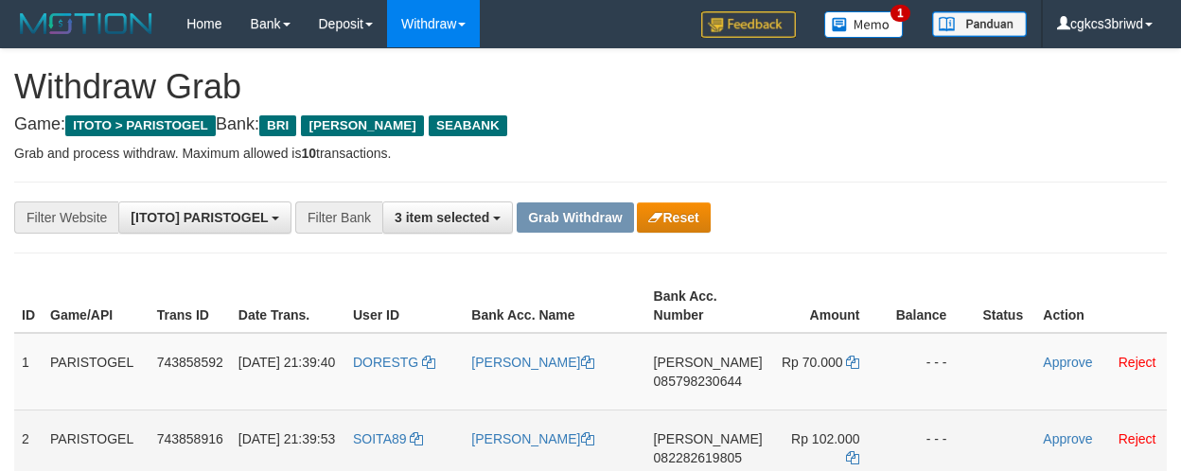
scroll to position [130, 0]
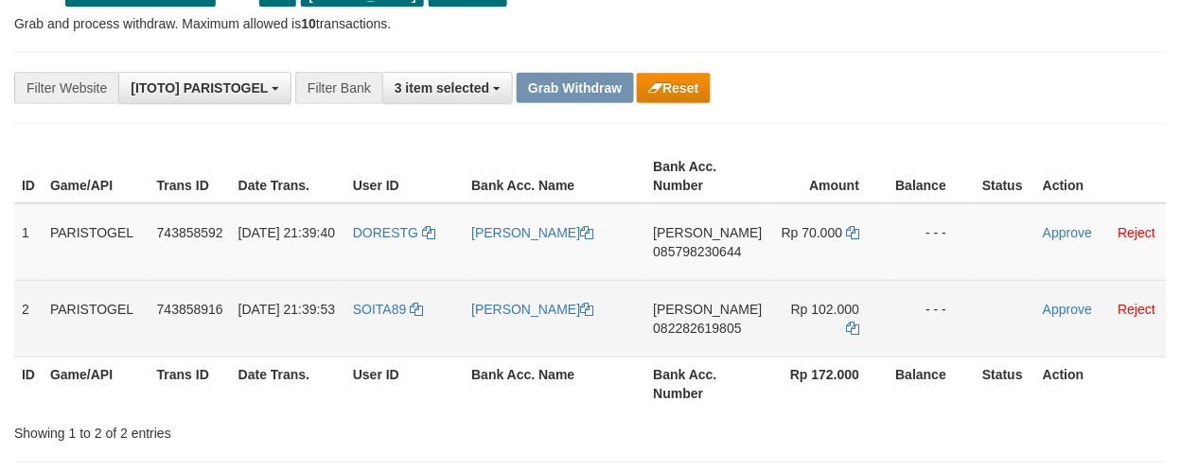
click at [707, 334] on td "DANA 082282619805" at bounding box center [708, 318] width 124 height 77
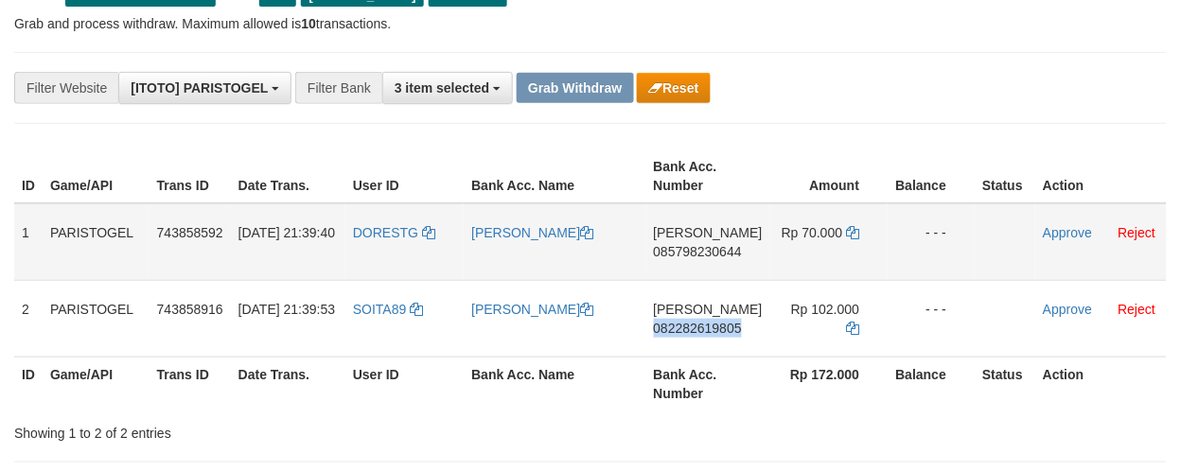
copy span "082282619805"
click at [840, 112] on div "**********" at bounding box center [590, 88] width 1152 height 72
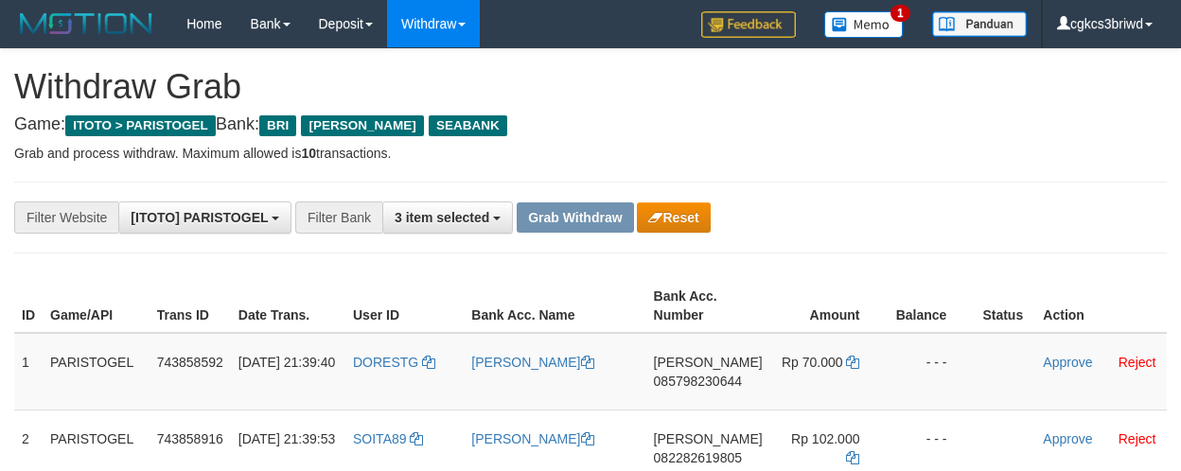
scroll to position [131, 0]
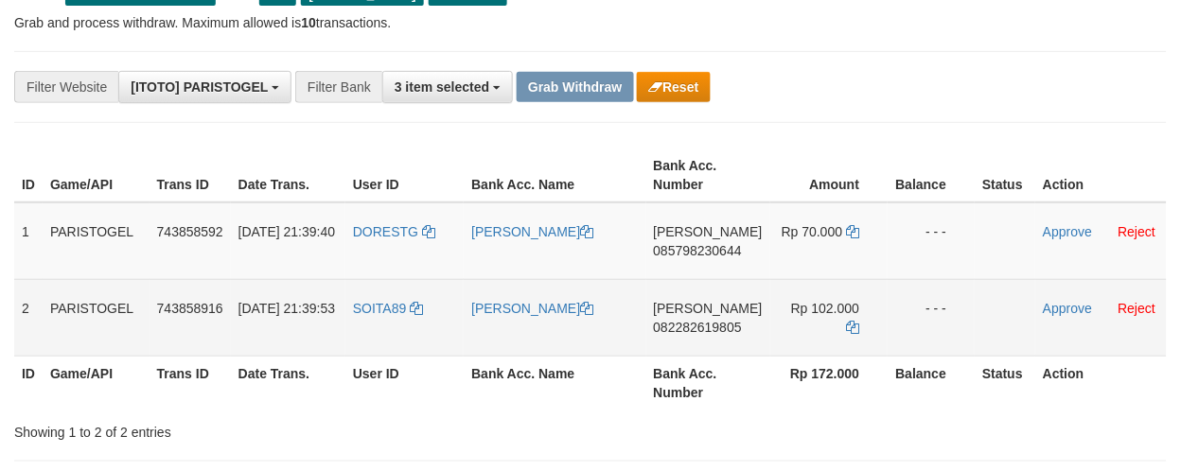
click at [726, 341] on td "DANA 082282619805" at bounding box center [708, 317] width 124 height 77
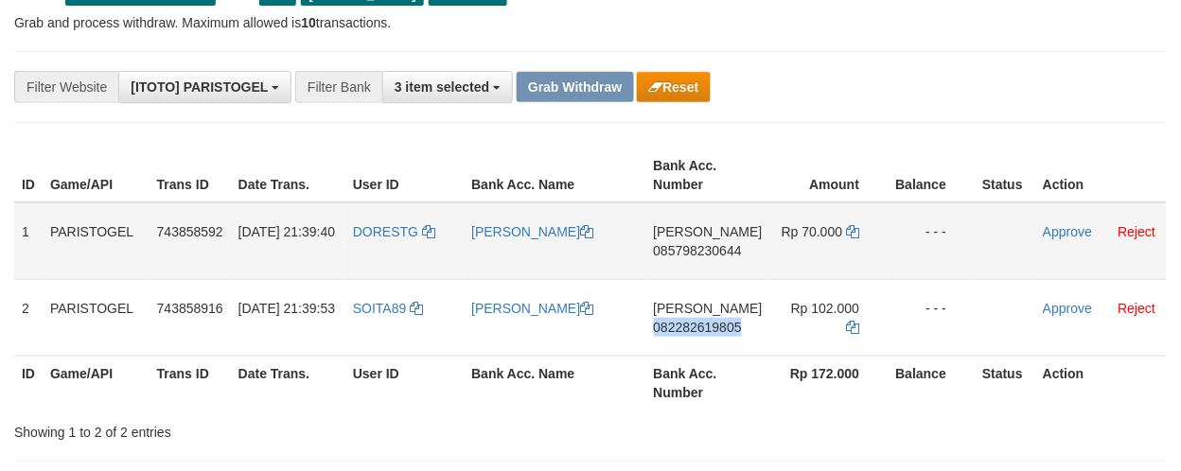
copy span "082282619805"
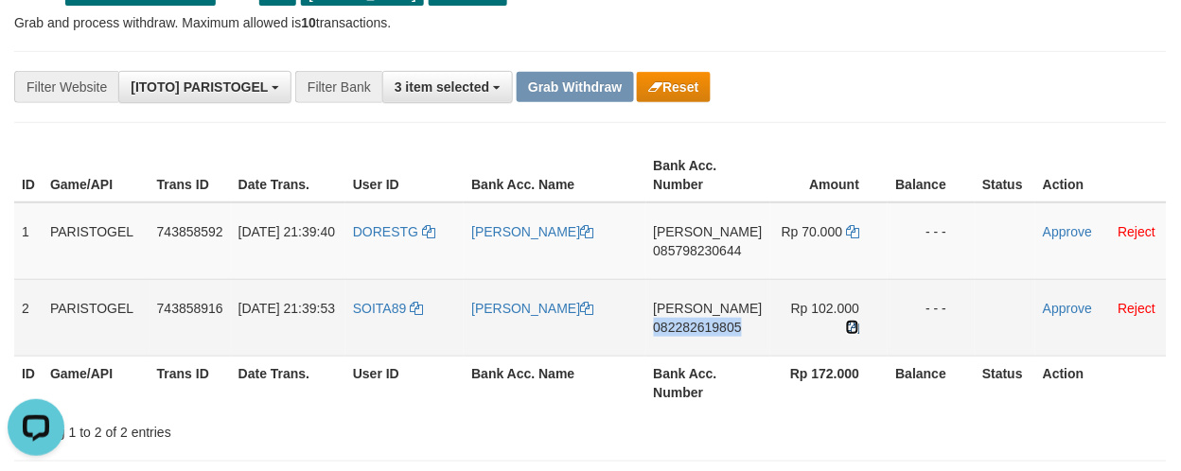
click at [846, 323] on icon at bounding box center [852, 327] width 13 height 13
copy span "082282619805"
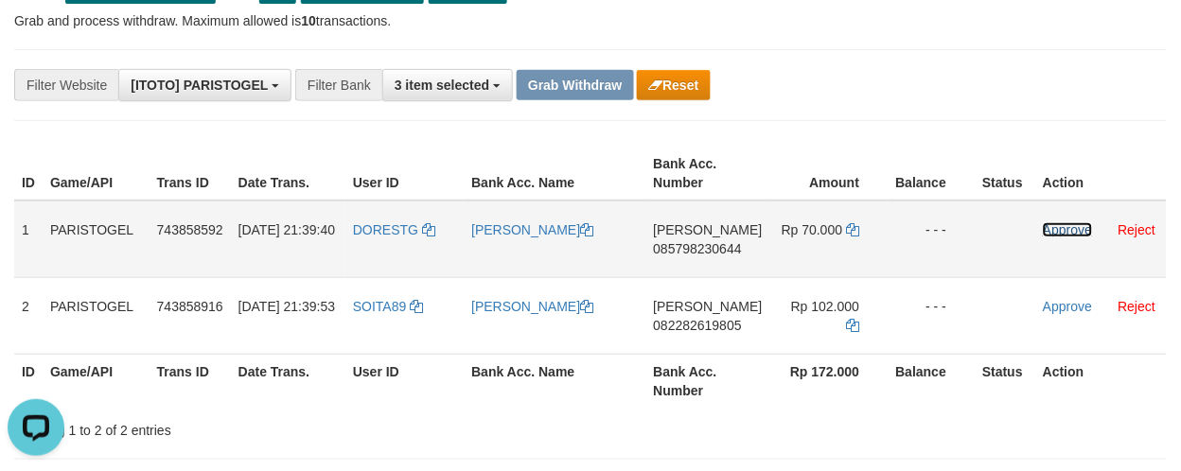
click at [1054, 231] on link "Approve" at bounding box center [1066, 229] width 49 height 15
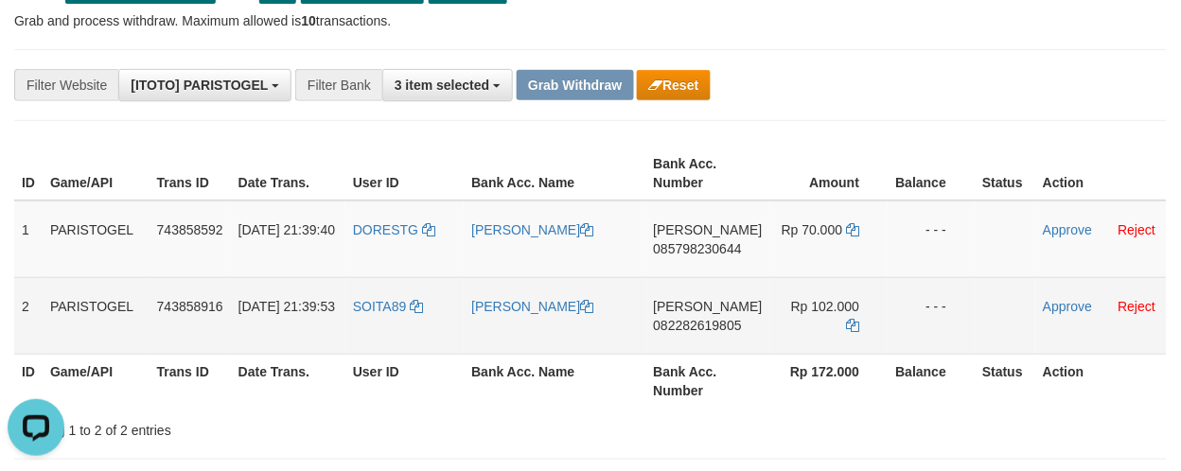
click at [1060, 295] on td "Approve Reject" at bounding box center [1100, 315] width 131 height 77
click at [1060, 301] on link "Approve" at bounding box center [1066, 306] width 49 height 15
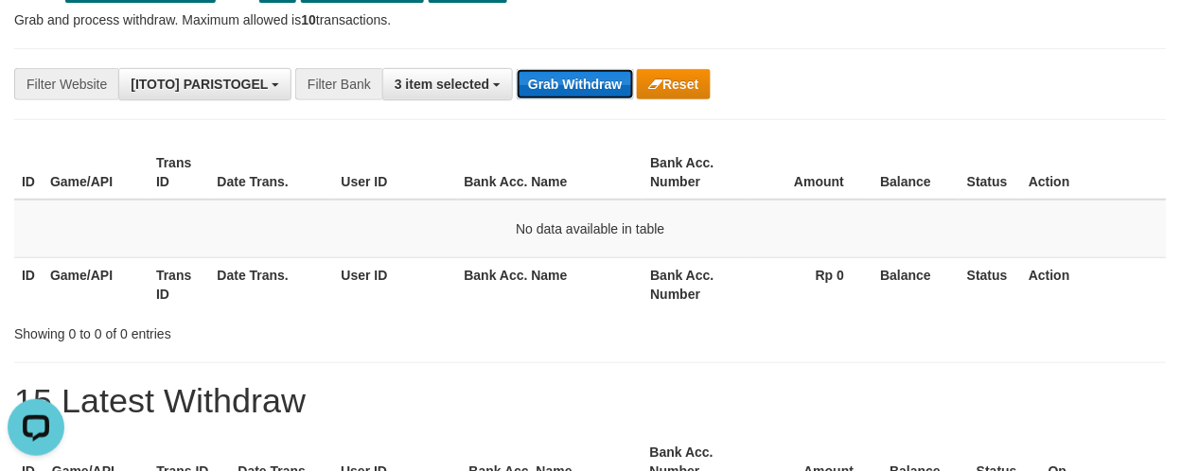
click at [551, 96] on button "Grab Withdraw" at bounding box center [574, 84] width 116 height 30
click at [553, 85] on button "Grab Withdraw" at bounding box center [574, 84] width 116 height 30
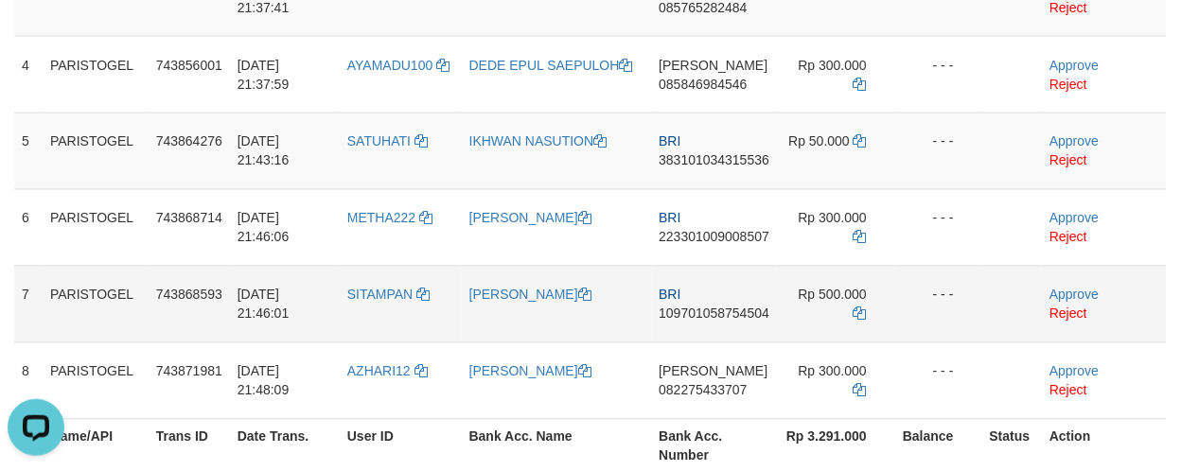
scroll to position [525, 0]
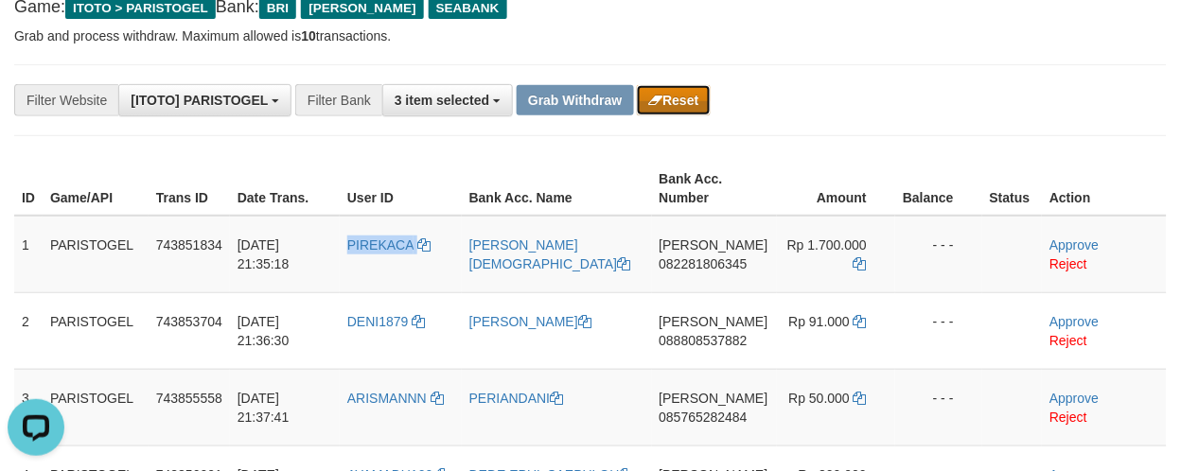
click at [683, 97] on button "Reset" at bounding box center [673, 100] width 73 height 30
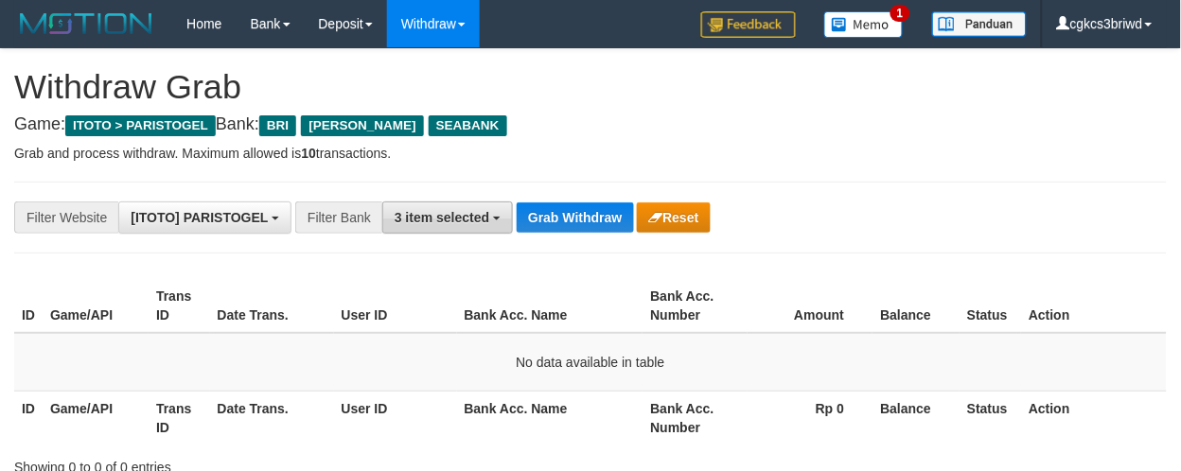
click at [477, 210] on span "3 item selected" at bounding box center [441, 217] width 95 height 15
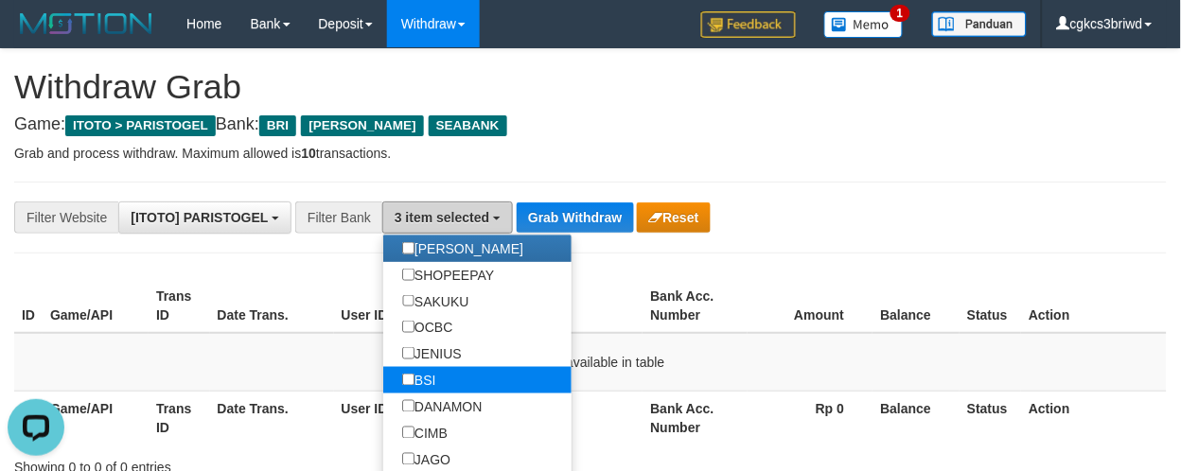
scroll to position [525, 0]
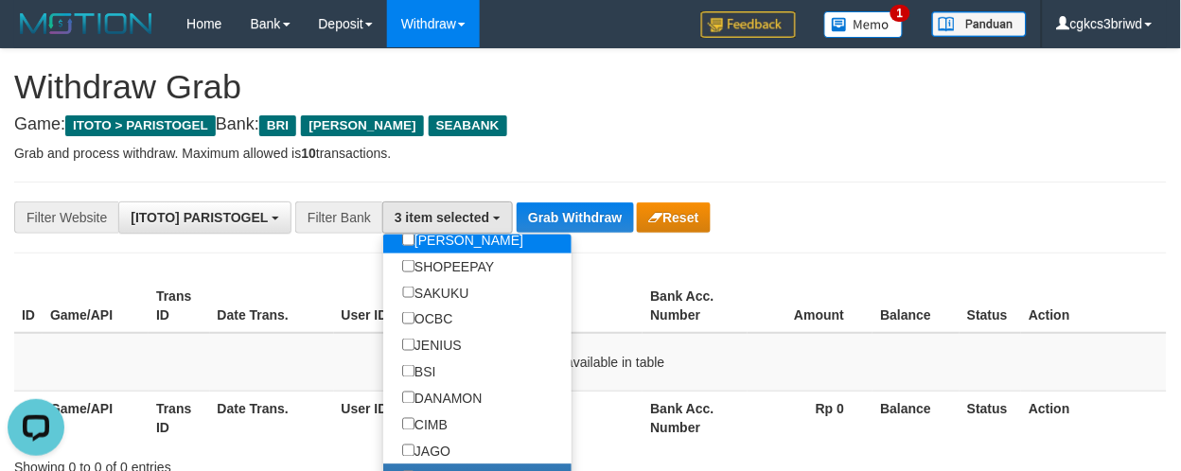
click at [466, 254] on label "[PERSON_NAME]" at bounding box center [462, 240] width 159 height 26
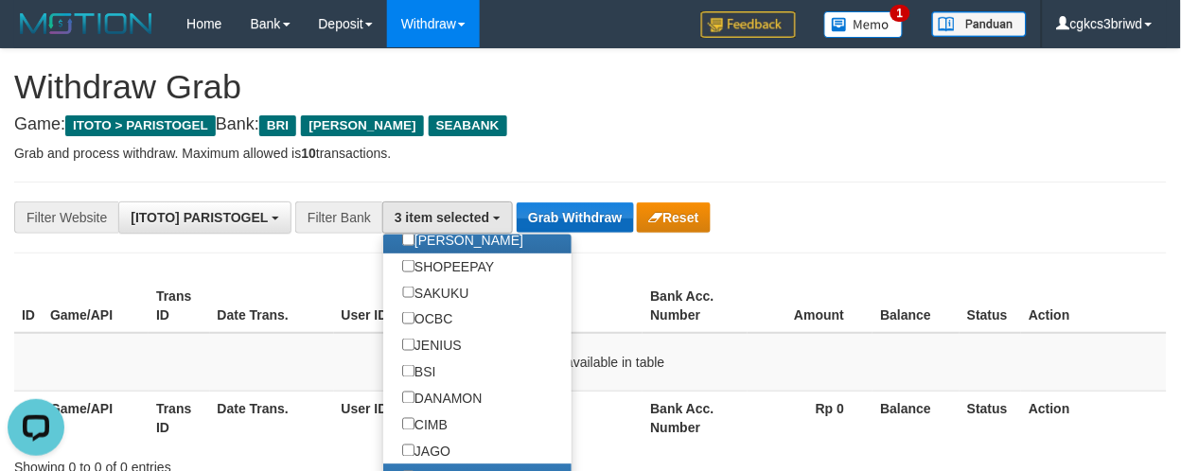
scroll to position [79, 0]
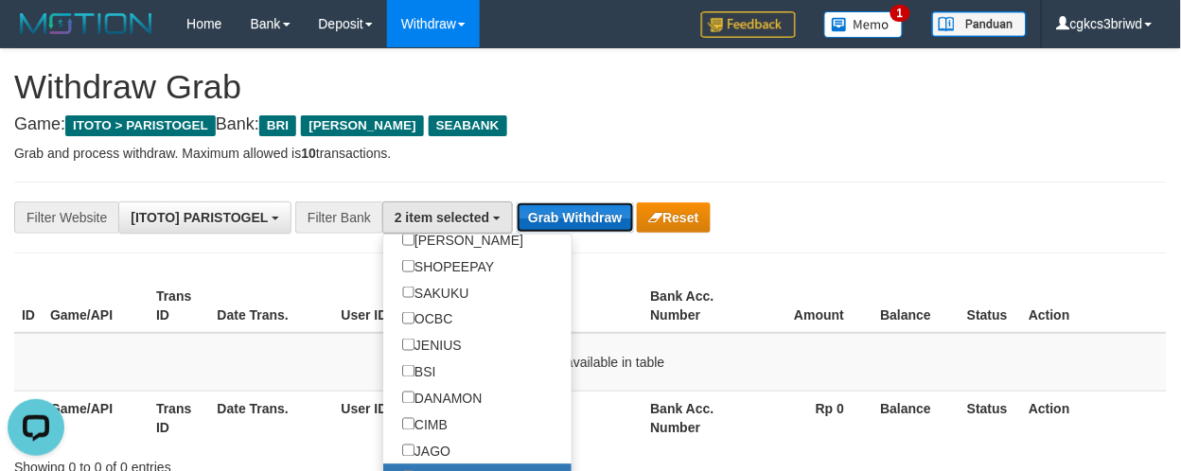
click at [619, 210] on button "Grab Withdraw" at bounding box center [574, 217] width 116 height 30
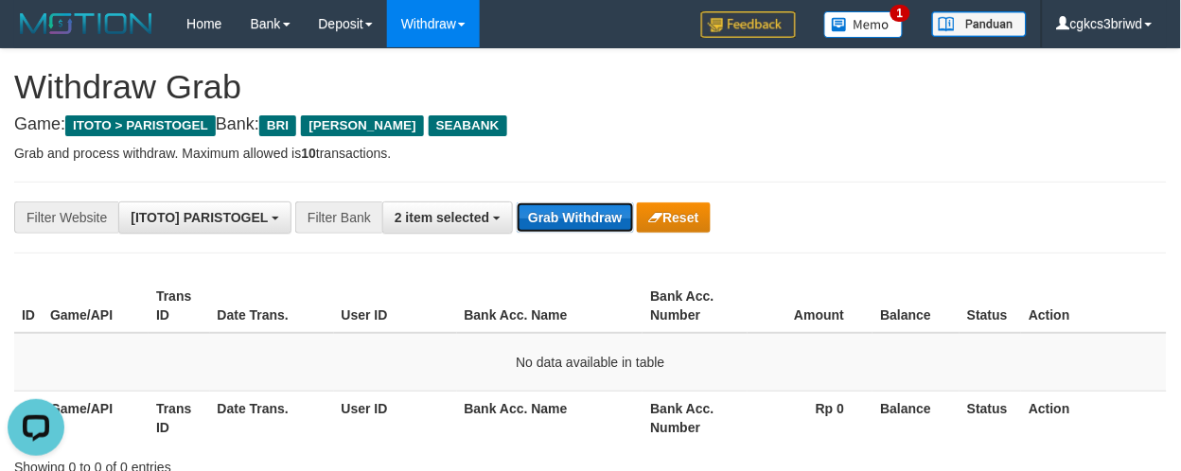
click at [619, 210] on button "Grab Withdraw" at bounding box center [574, 217] width 116 height 30
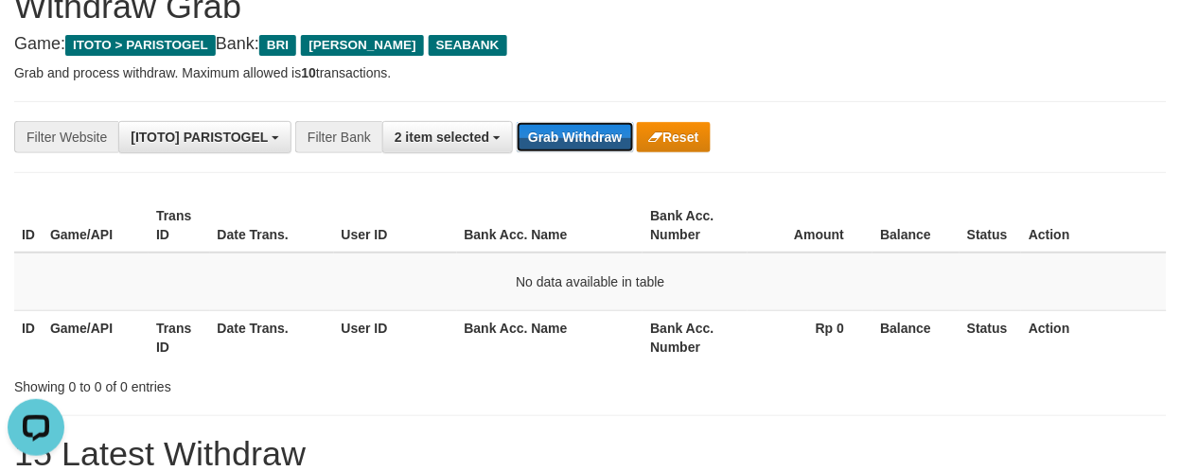
scroll to position [210, 0]
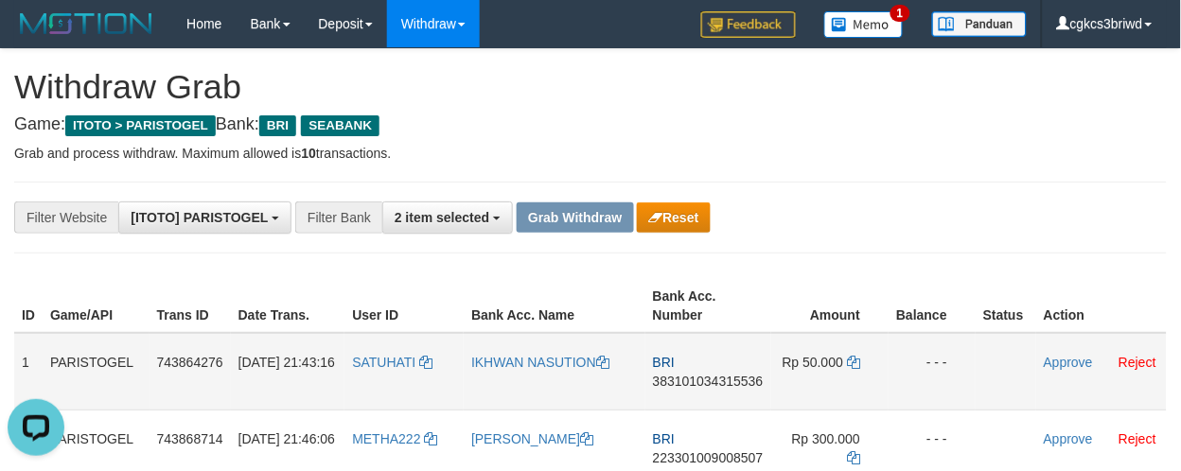
click at [374, 375] on td "SATUHATI" at bounding box center [403, 372] width 119 height 78
copy link "SATUHATI"
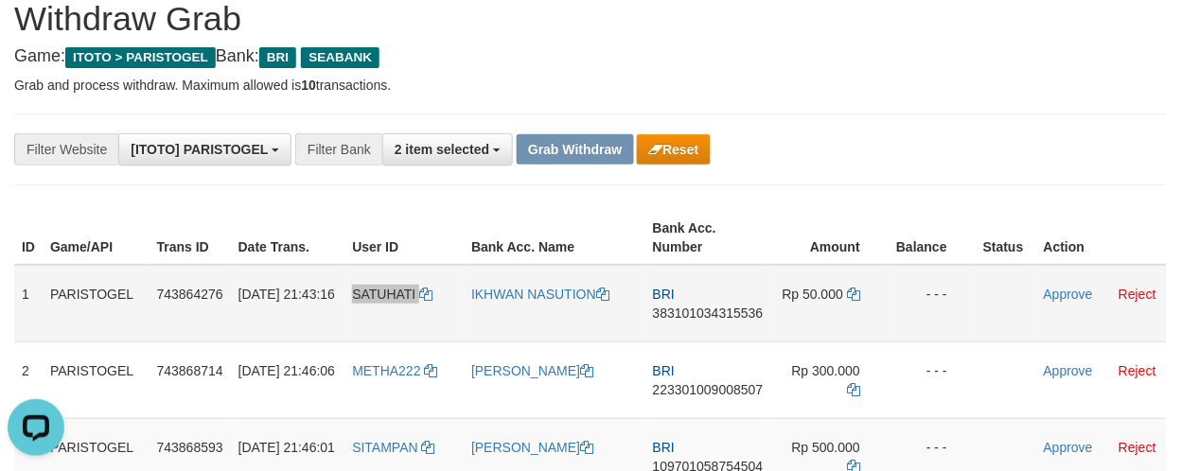
scroll to position [105, 0]
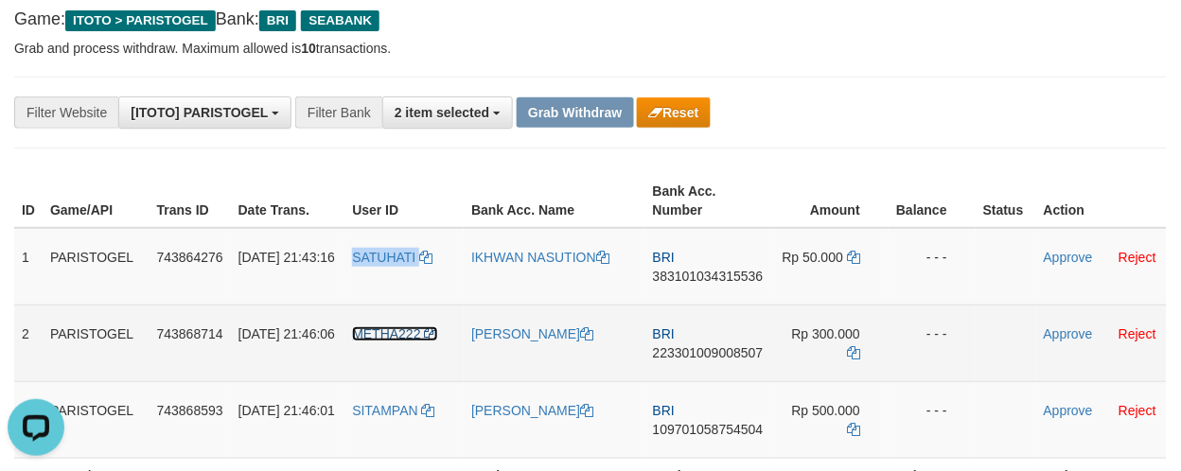
click at [371, 337] on span "METHA222" at bounding box center [386, 333] width 68 height 15
copy link "SATUHATI"
click at [371, 337] on span "METHA222" at bounding box center [386, 333] width 68 height 15
click at [376, 345] on td "METHA222" at bounding box center [403, 343] width 119 height 77
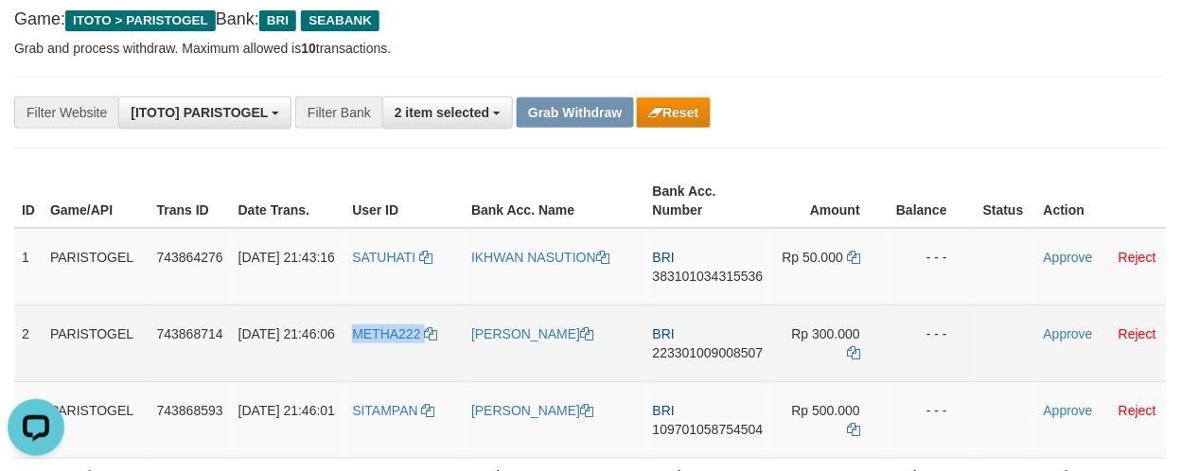
copy link "METHA222"
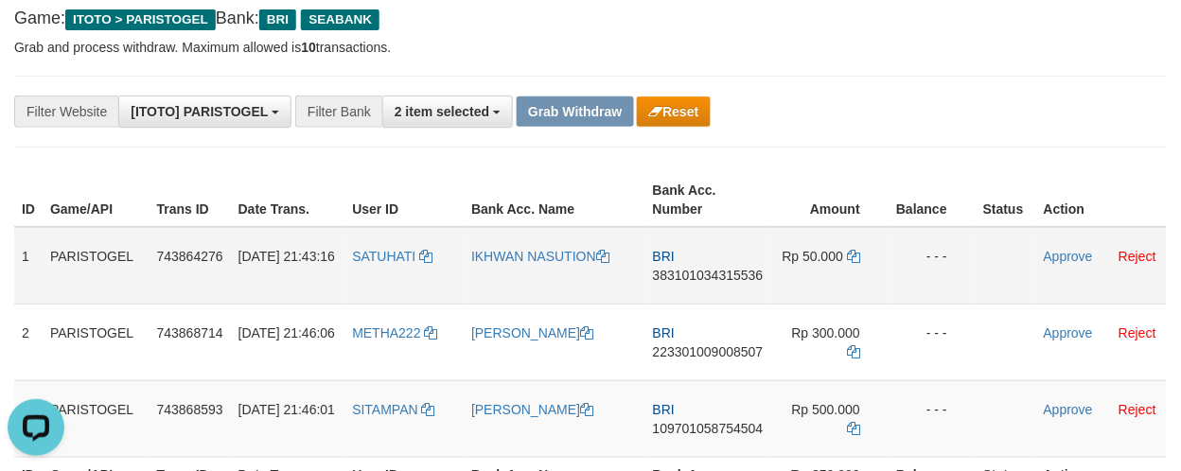
scroll to position [211, 0]
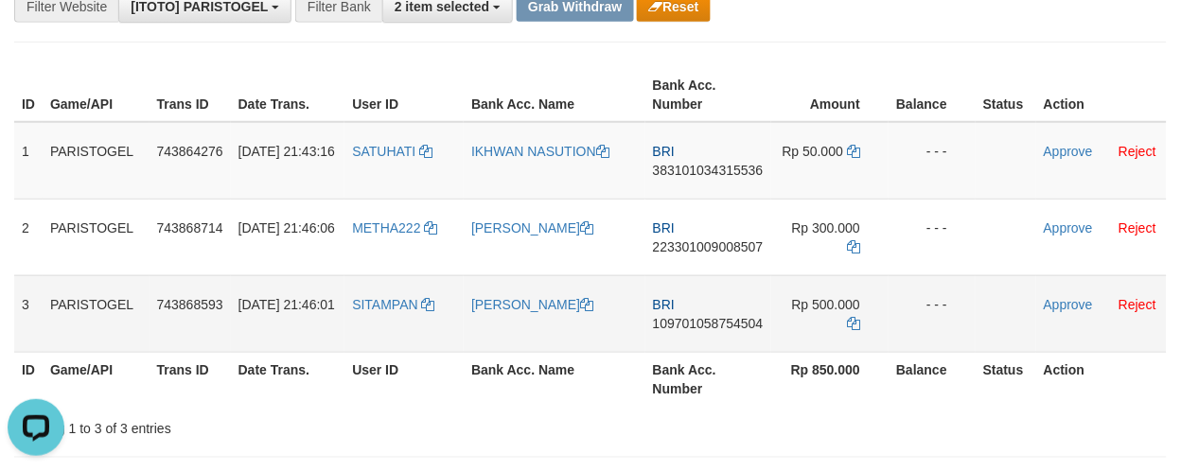
click at [383, 309] on td "SITAMPAN" at bounding box center [403, 313] width 119 height 77
click at [384, 309] on td "SITAMPAN" at bounding box center [403, 313] width 119 height 77
copy link "SITAMPAN"
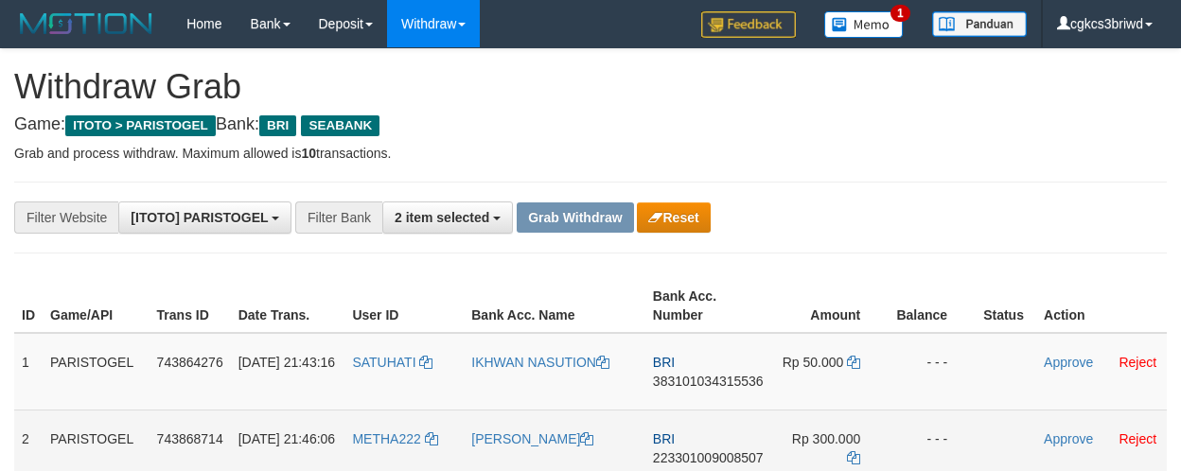
scroll to position [128, 0]
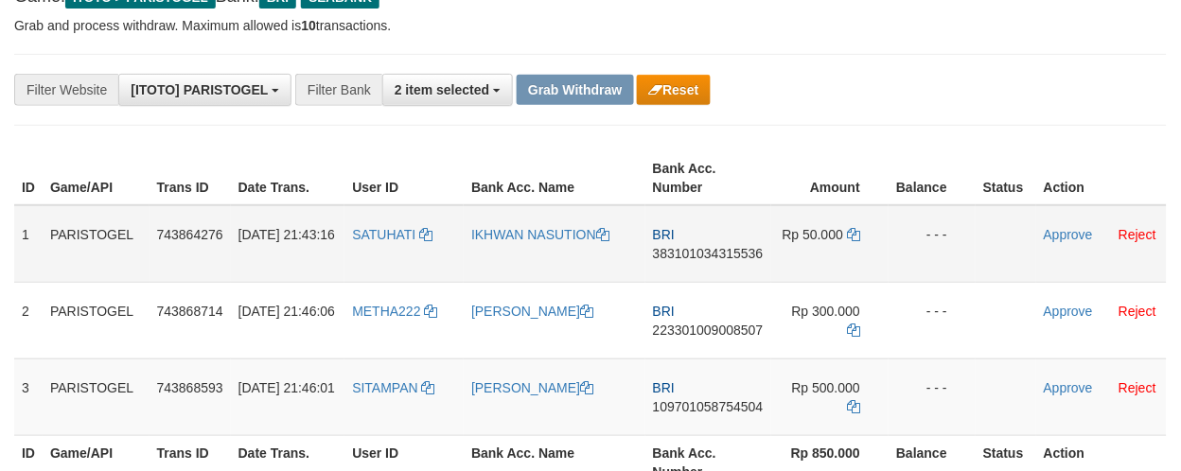
click at [537, 276] on td "IKHWAN NASUTION" at bounding box center [555, 244] width 182 height 78
copy link "IKHWAN NASUTION"
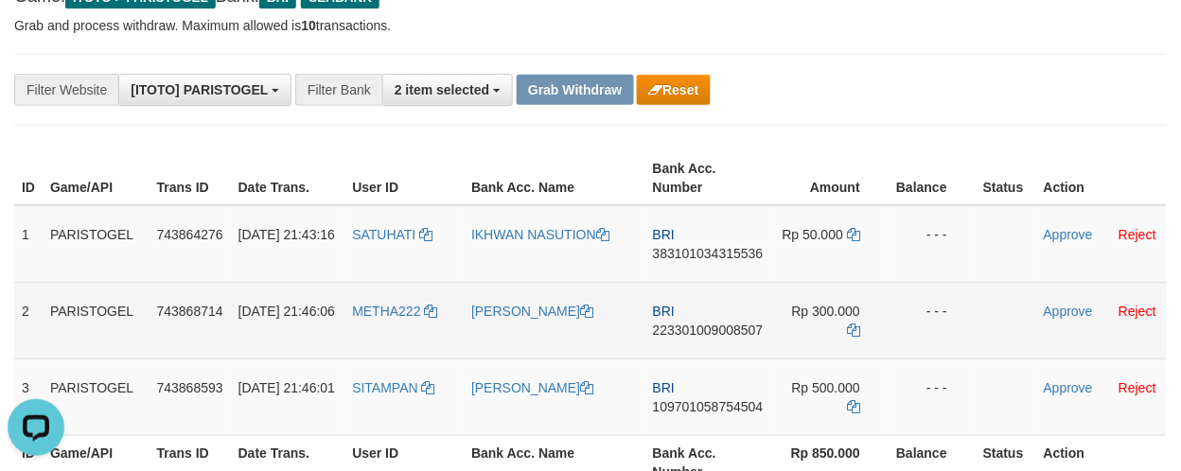
click at [562, 331] on td "[PERSON_NAME]" at bounding box center [555, 320] width 182 height 77
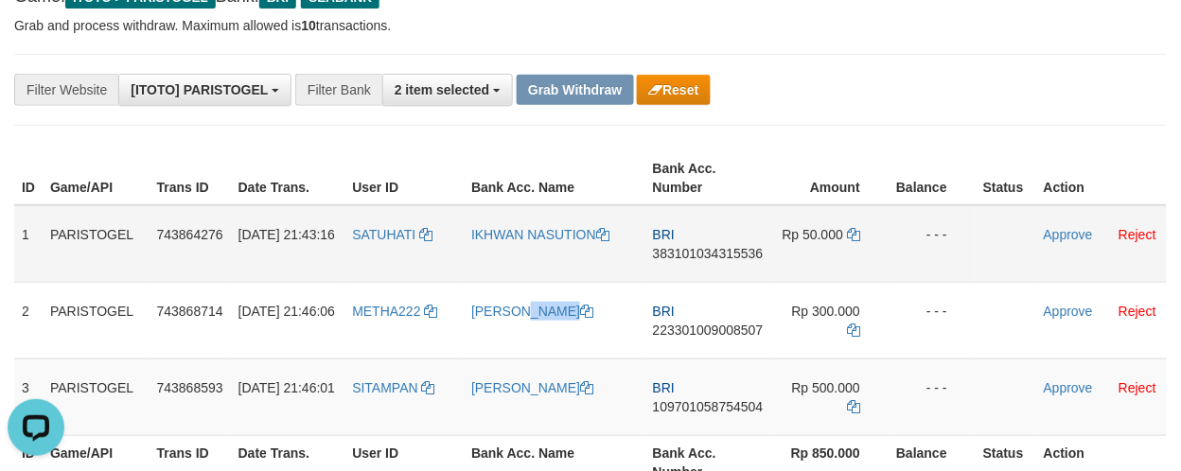
copy link "[PERSON_NAME]"
click at [509, 395] on link "[PERSON_NAME]" at bounding box center [532, 387] width 122 height 15
copy link "[PERSON_NAME]"
click at [509, 395] on link "[PERSON_NAME]" at bounding box center [532, 387] width 122 height 15
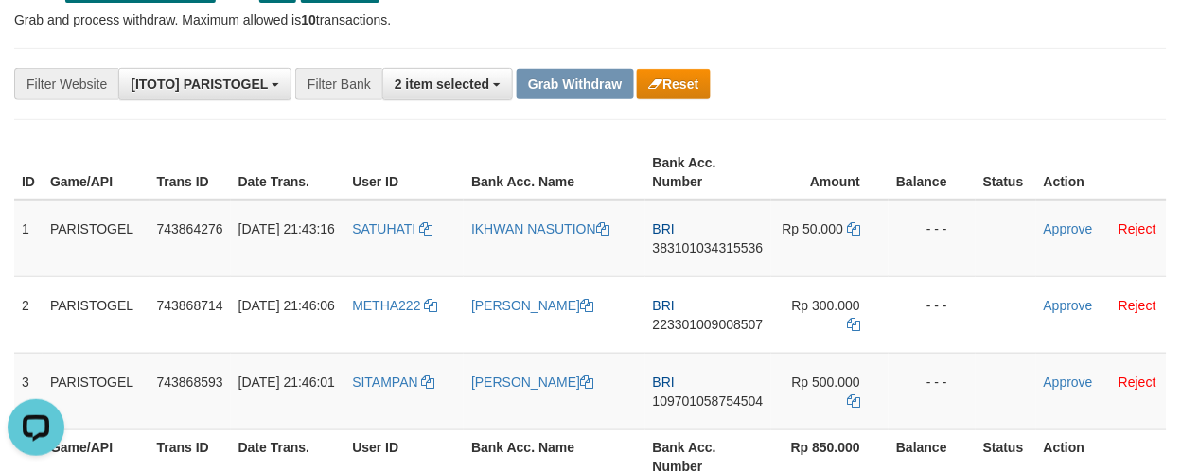
click at [927, 98] on div "**********" at bounding box center [492, 84] width 984 height 32
click at [711, 263] on td "BRI 383101034315536" at bounding box center [708, 239] width 126 height 78
copy span "383101034315536"
click at [711, 263] on td "BRI 383101034315536" at bounding box center [708, 239] width 126 height 78
click at [789, 89] on div "**********" at bounding box center [492, 84] width 984 height 32
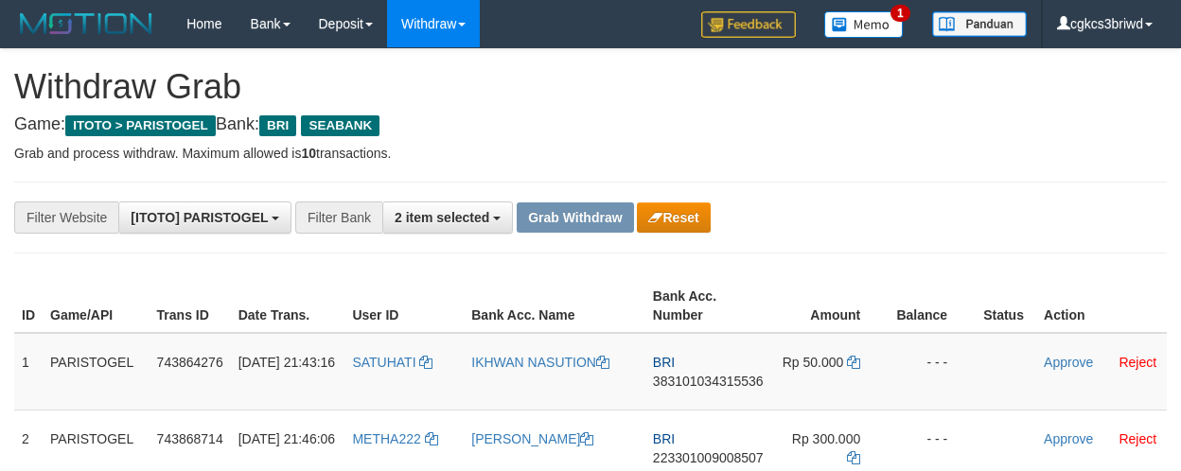
scroll to position [133, 0]
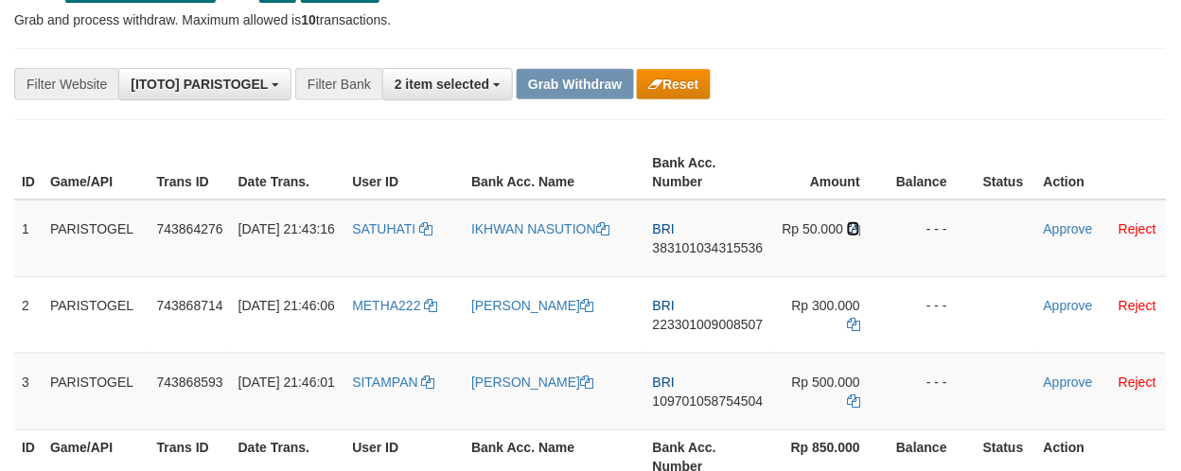
click at [852, 224] on icon at bounding box center [853, 228] width 13 height 13
click at [893, 93] on div "**********" at bounding box center [492, 84] width 984 height 32
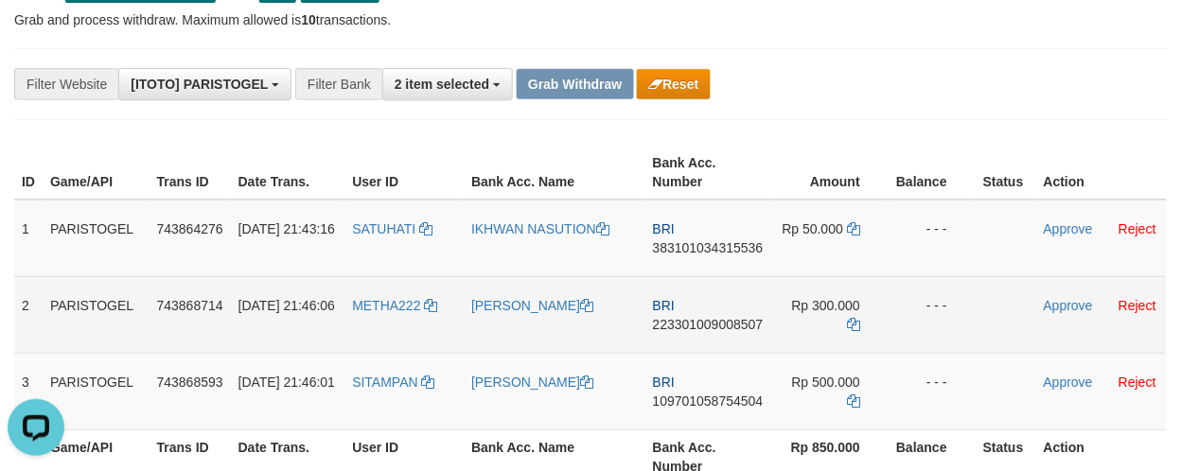
click at [721, 324] on span "223301009008507" at bounding box center [708, 324] width 111 height 15
click at [725, 322] on span "223301009008507" at bounding box center [708, 324] width 111 height 15
click at [729, 333] on td "BRI 223301009008507" at bounding box center [708, 314] width 126 height 77
copy span "223301009008507"
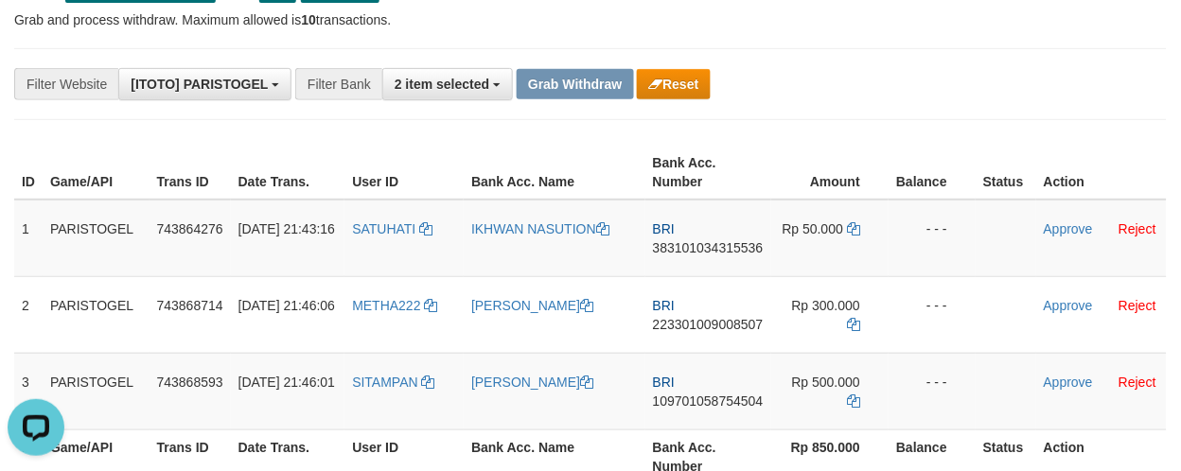
click at [951, 98] on div "**********" at bounding box center [492, 84] width 984 height 32
click at [969, 112] on div "**********" at bounding box center [590, 84] width 1152 height 72
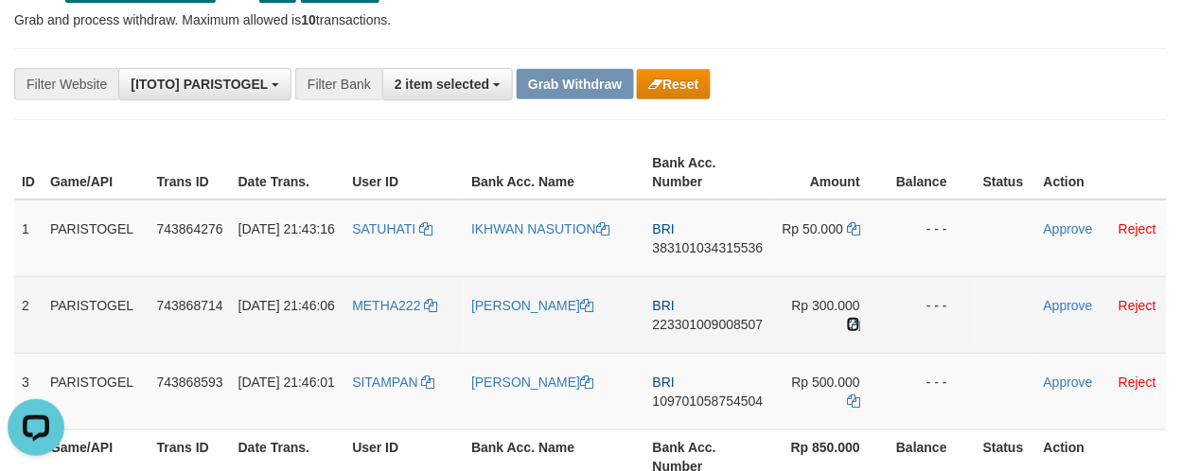
click at [855, 318] on icon at bounding box center [853, 324] width 13 height 13
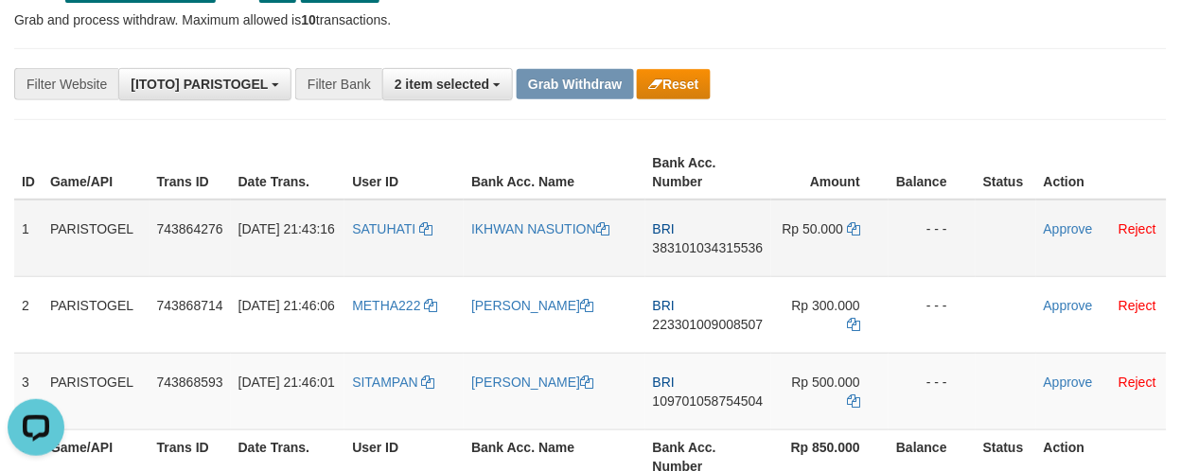
click at [1005, 205] on td at bounding box center [1005, 239] width 61 height 78
click at [726, 418] on td "BRI 109701058754504" at bounding box center [708, 391] width 126 height 77
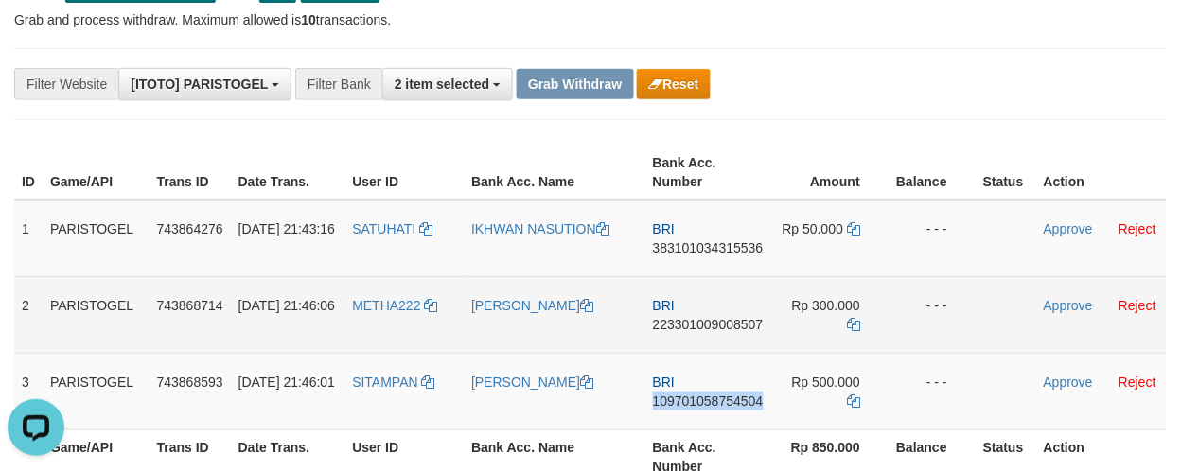
copy span "109701058754504"
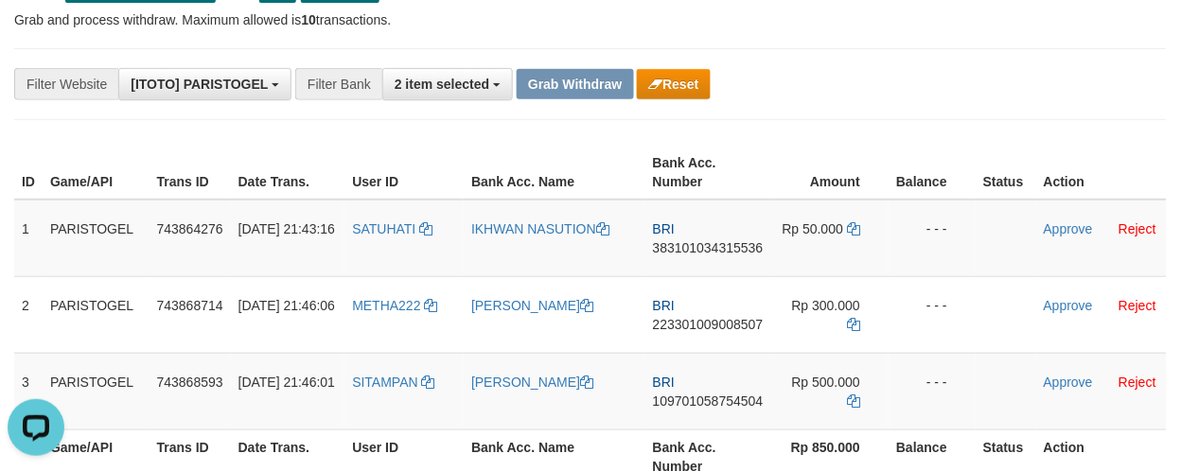
drag, startPoint x: 889, startPoint y: 143, endPoint x: 889, endPoint y: 170, distance: 27.4
click at [889, 143] on div "ID Game/API Trans ID Date Trans. User ID Bank Acc. Name Bank Acc. Number Amount…" at bounding box center [590, 314] width 1181 height 349
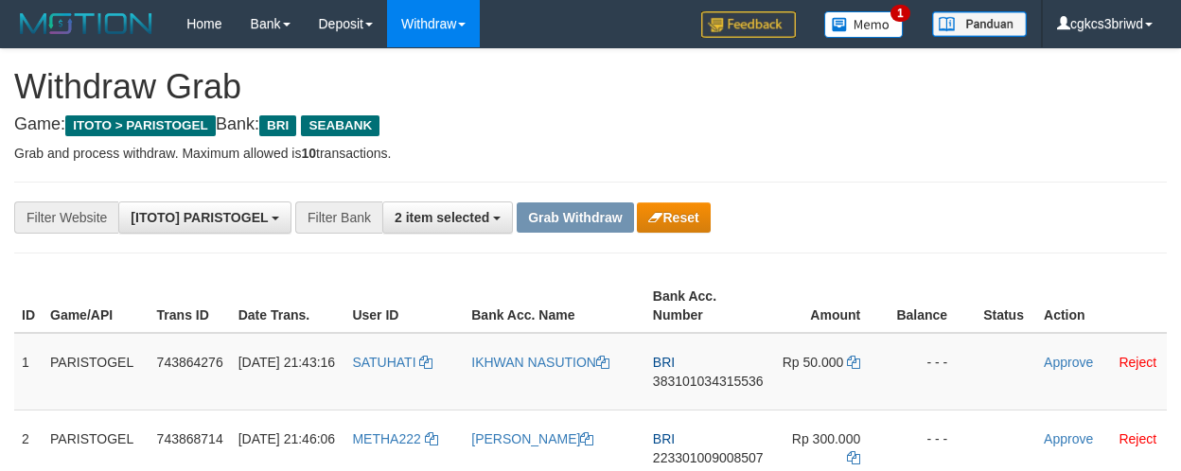
scroll to position [133, 0]
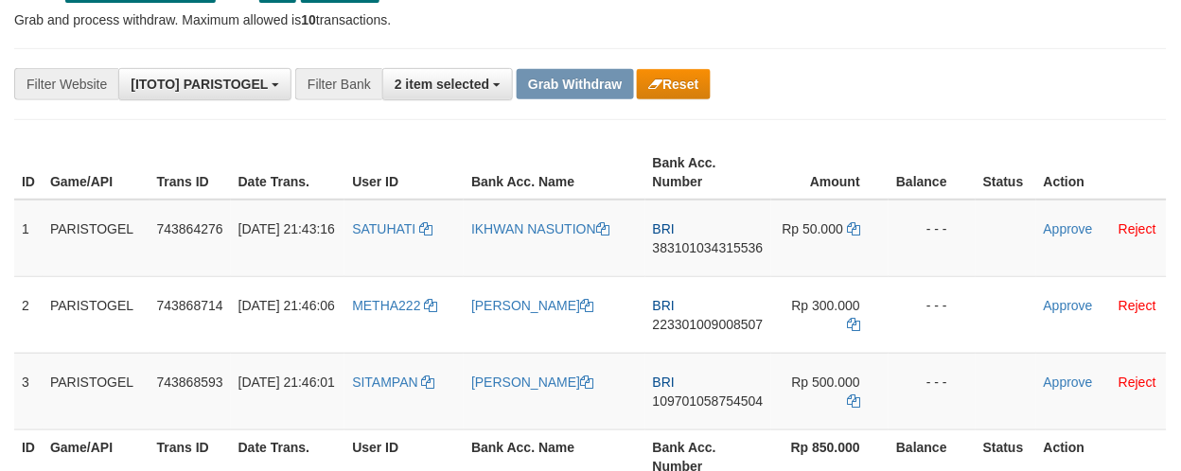
click at [859, 397] on td "Rp 500.000" at bounding box center [829, 391] width 117 height 77
click at [856, 398] on icon at bounding box center [853, 400] width 13 height 13
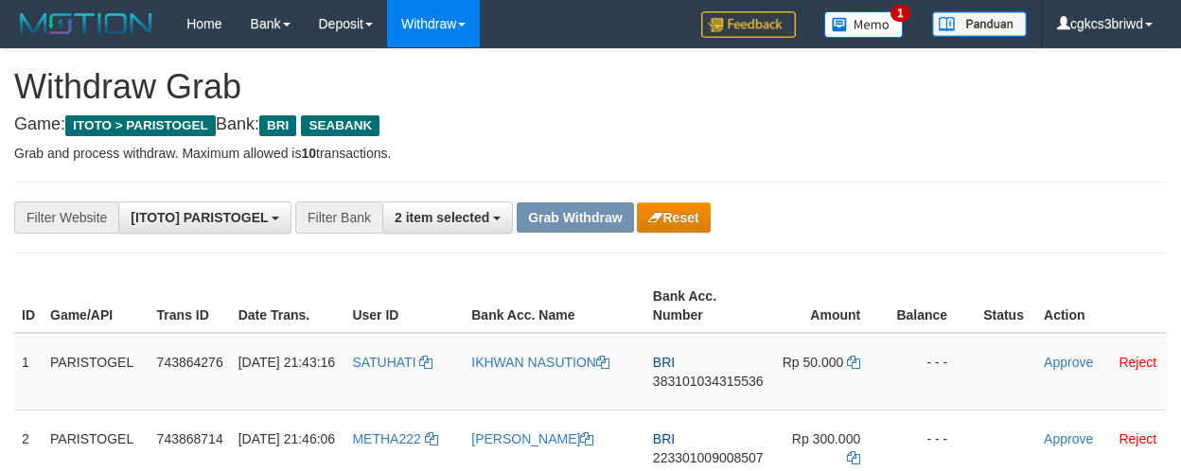
scroll to position [133, 0]
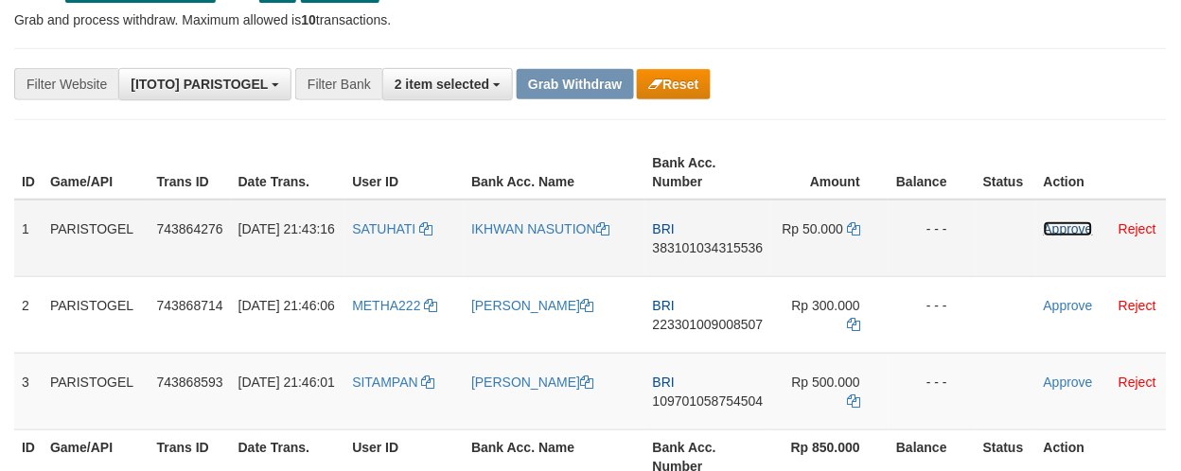
click at [1047, 228] on link "Approve" at bounding box center [1067, 228] width 49 height 15
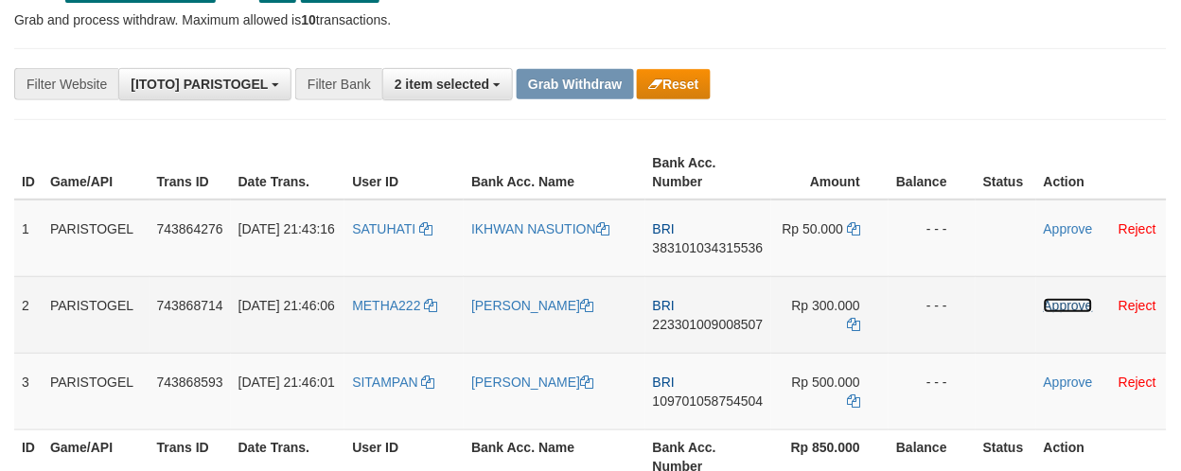
click at [1055, 306] on link "Approve" at bounding box center [1067, 305] width 49 height 15
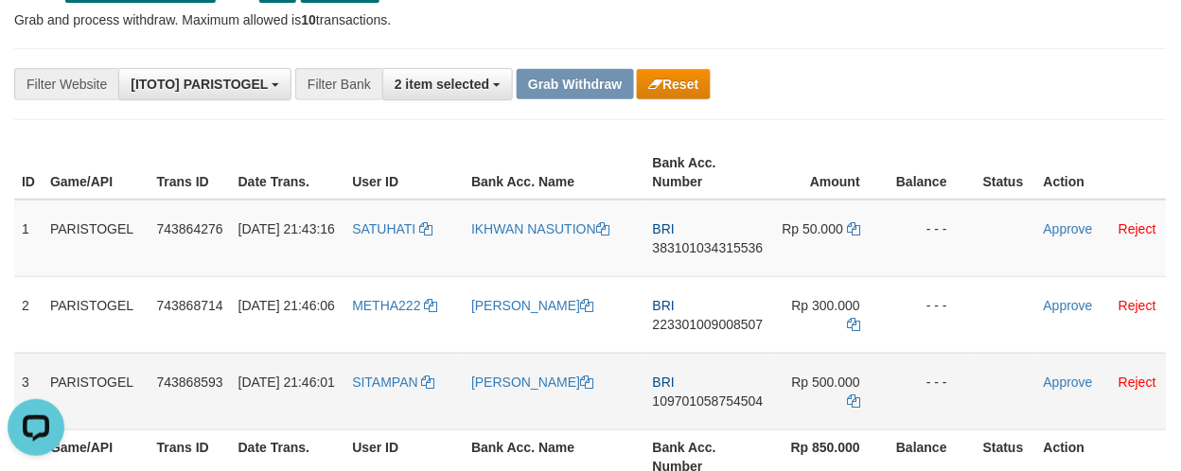
scroll to position [0, 0]
click at [1067, 371] on td "Approve Reject" at bounding box center [1101, 391] width 131 height 77
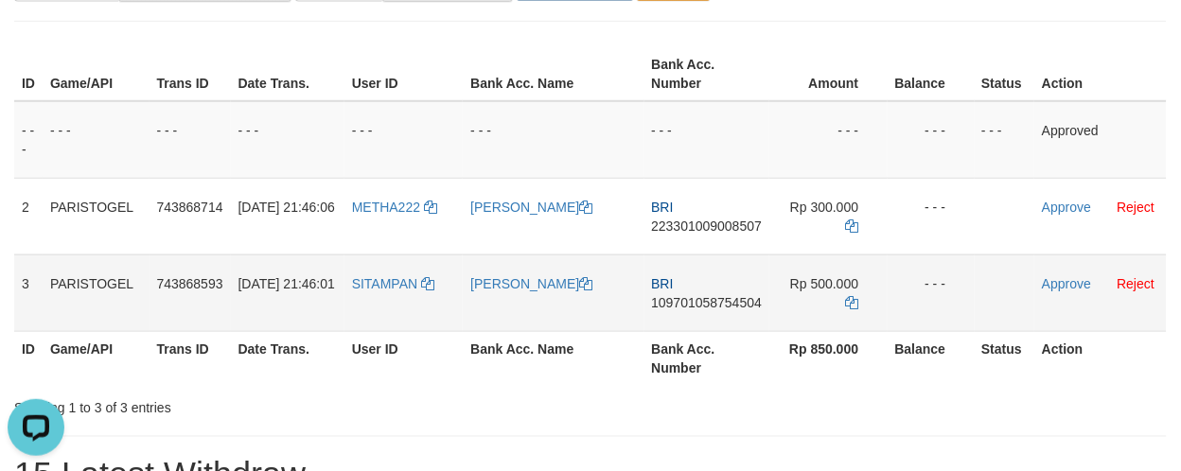
scroll to position [230, 0]
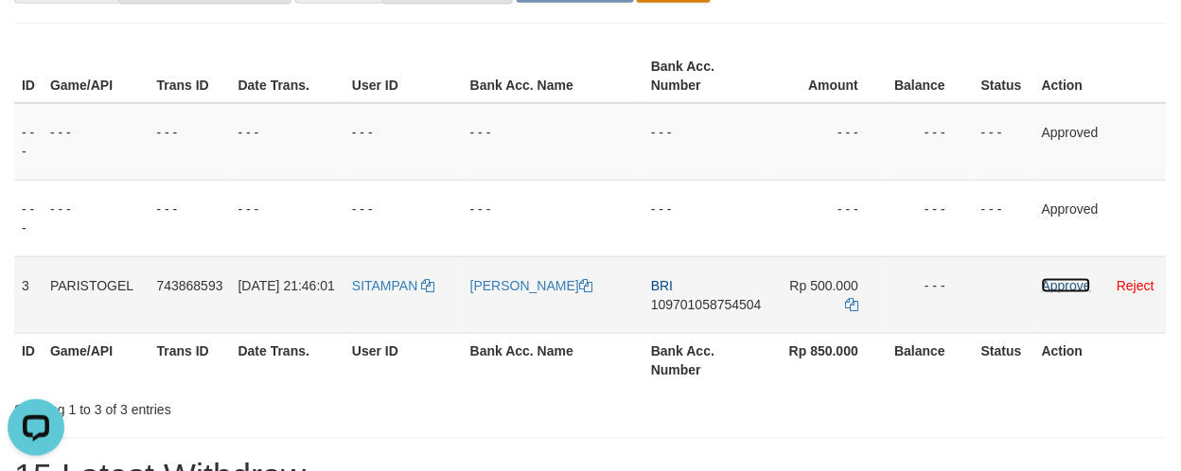
click at [1063, 279] on link "Approve" at bounding box center [1066, 285] width 49 height 15
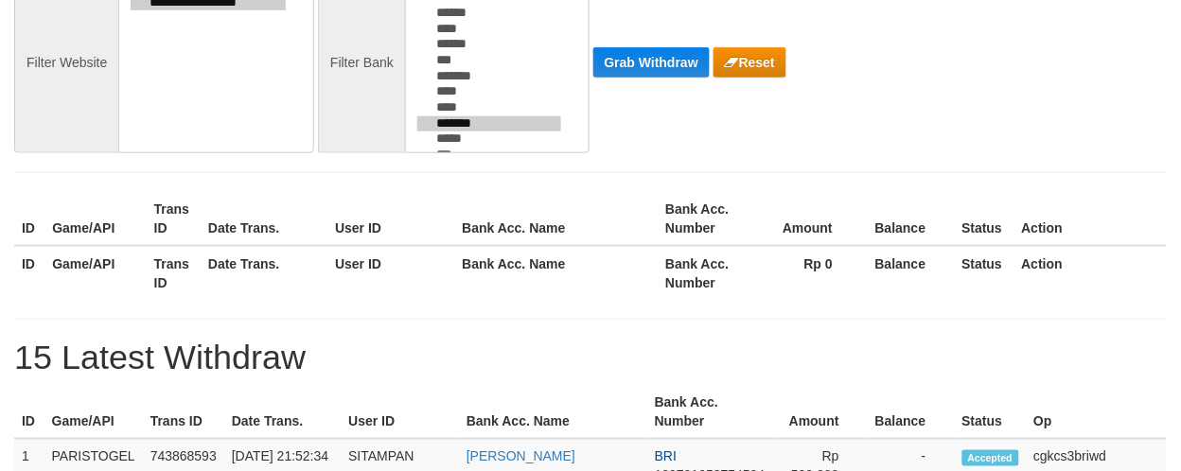
scroll to position [155, 0]
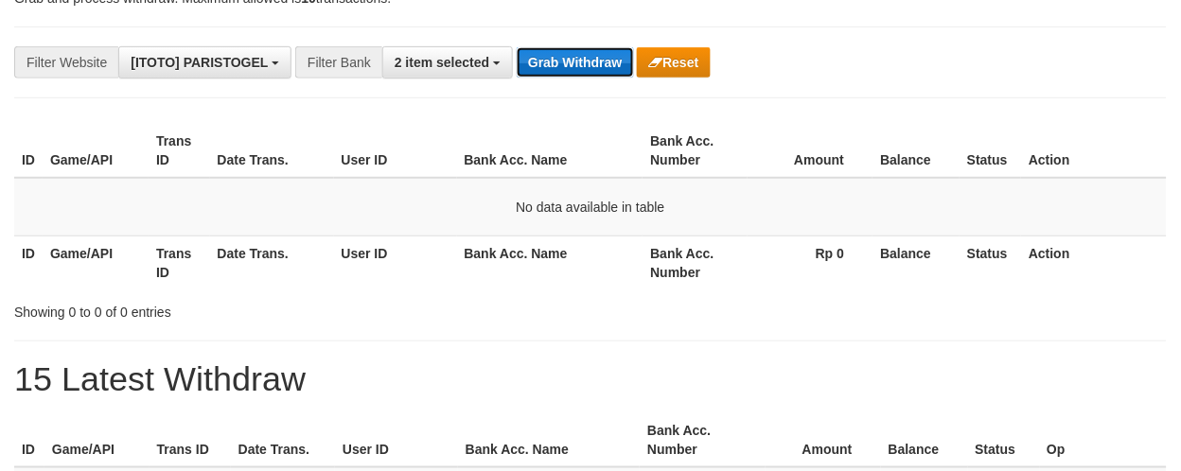
click at [555, 59] on button "Grab Withdraw" at bounding box center [574, 62] width 116 height 30
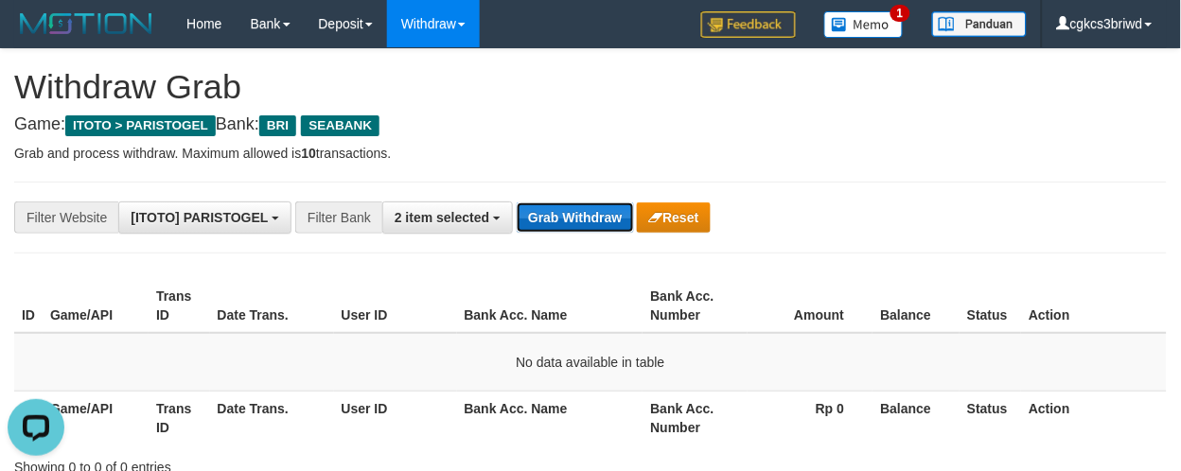
click at [573, 215] on button "Grab Withdraw" at bounding box center [574, 217] width 116 height 30
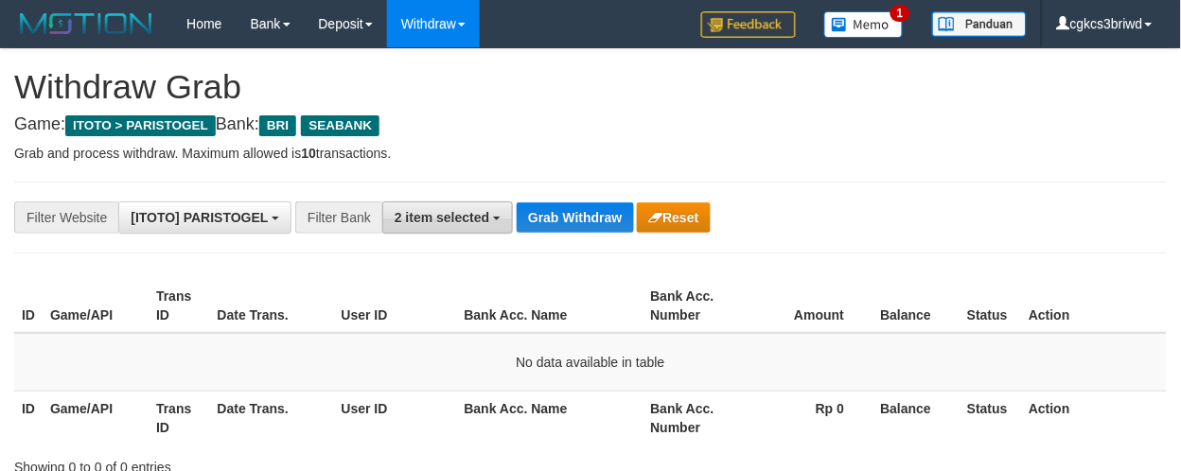
click at [497, 221] on button "2 item selected" at bounding box center [447, 217] width 131 height 32
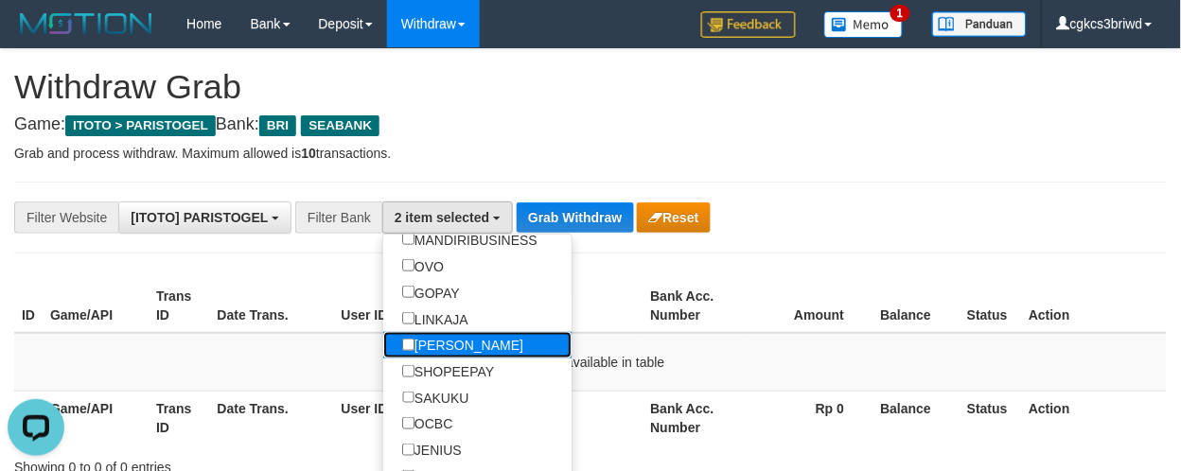
click at [448, 359] on label "[PERSON_NAME]" at bounding box center [462, 345] width 159 height 26
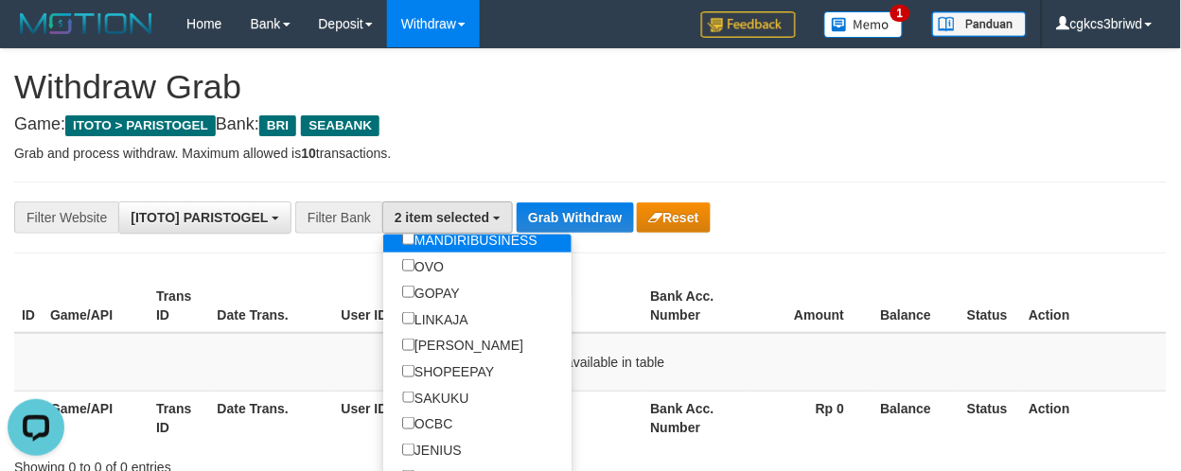
scroll to position [79, 0]
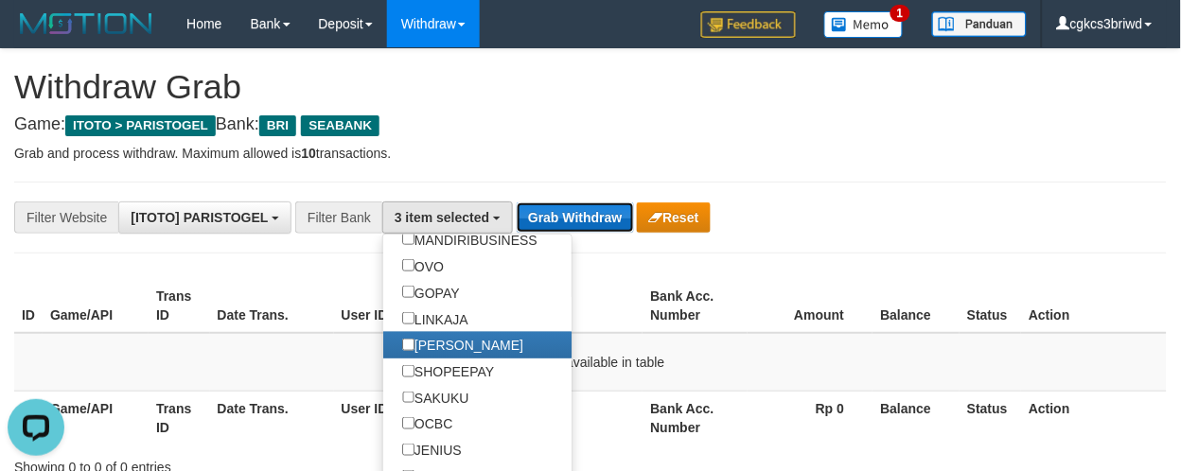
click at [551, 222] on button "Grab Withdraw" at bounding box center [574, 217] width 116 height 30
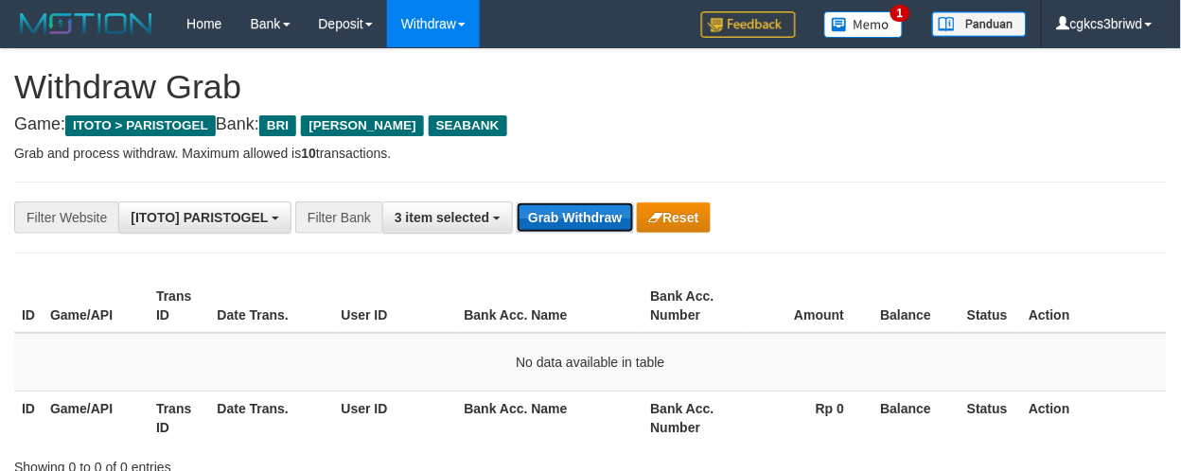
click at [561, 211] on button "Grab Withdraw" at bounding box center [574, 217] width 116 height 30
drag, startPoint x: 544, startPoint y: 212, endPoint x: 530, endPoint y: 222, distance: 17.6
click at [544, 212] on button "Grab Withdraw" at bounding box center [574, 217] width 116 height 30
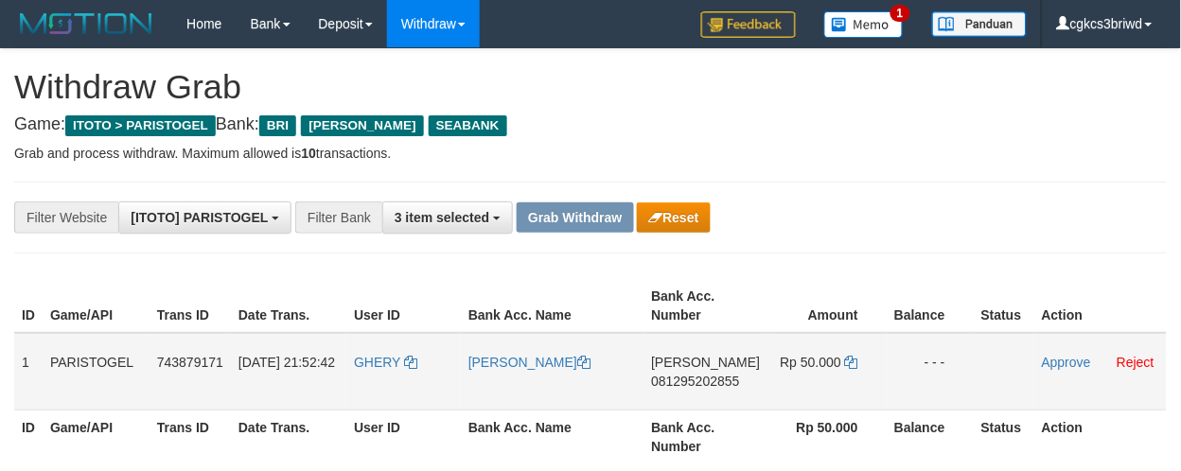
click at [346, 371] on td "[DATE] 21:52:42" at bounding box center [288, 372] width 115 height 78
click at [355, 370] on td "GHERY" at bounding box center [403, 372] width 114 height 78
copy link "GHERY"
click at [582, 356] on link "[PERSON_NAME]" at bounding box center [529, 362] width 122 height 15
drag, startPoint x: 582, startPoint y: 356, endPoint x: 93, endPoint y: 234, distance: 504.1
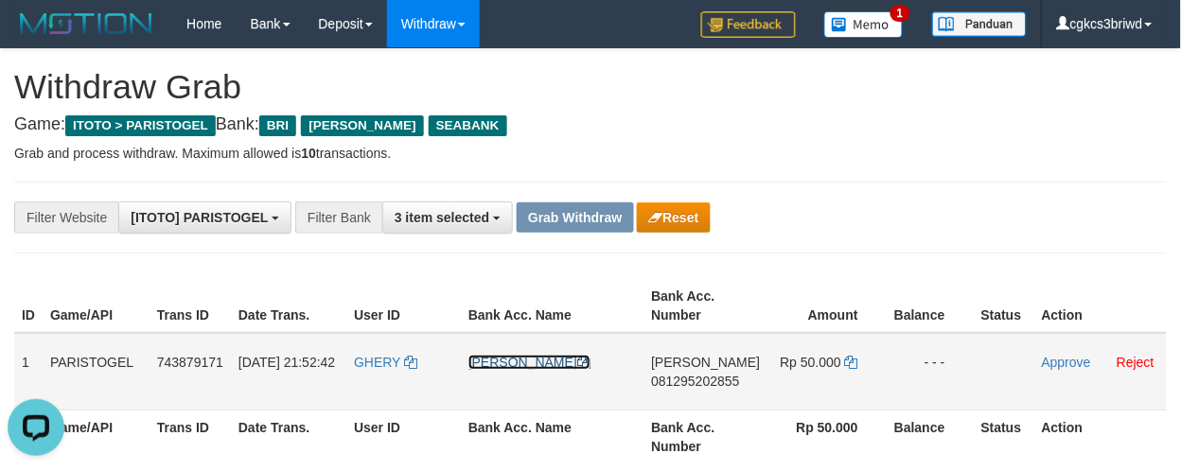
click at [580, 356] on link "[PERSON_NAME]" at bounding box center [529, 362] width 122 height 15
click at [685, 398] on td "DANA 081295202855" at bounding box center [705, 372] width 124 height 78
copy span "081295202855"
drag, startPoint x: 829, startPoint y: 216, endPoint x: 829, endPoint y: 237, distance: 21.8
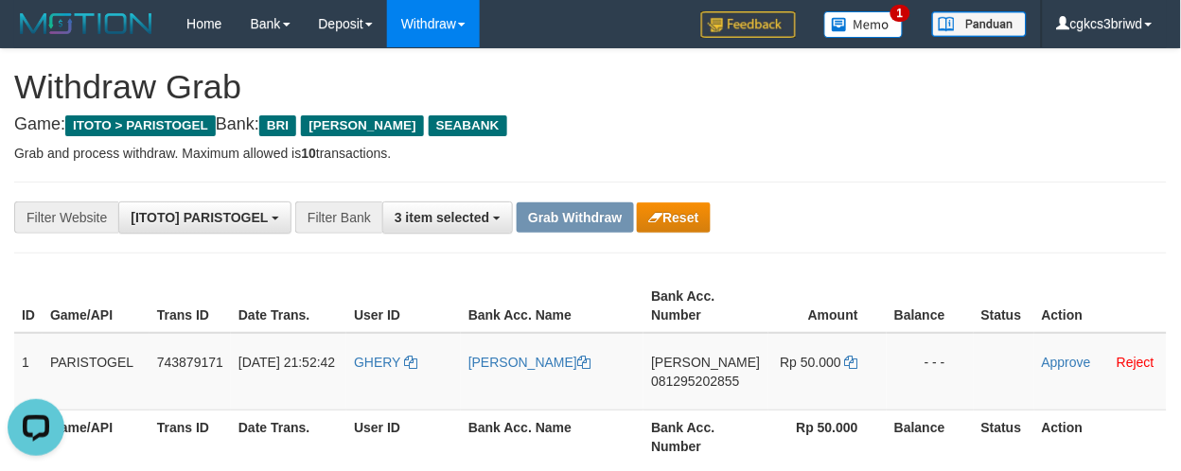
click at [829, 216] on div "**********" at bounding box center [492, 217] width 984 height 32
click at [849, 361] on icon at bounding box center [851, 362] width 13 height 13
click at [1058, 366] on link "Approve" at bounding box center [1066, 362] width 49 height 15
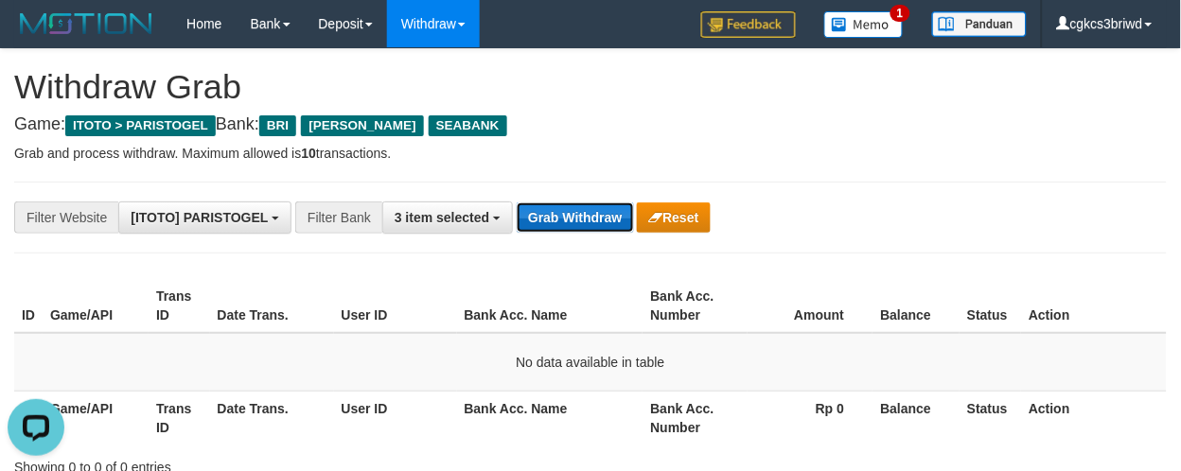
click at [589, 211] on button "Grab Withdraw" at bounding box center [574, 217] width 116 height 30
